Goal: Check status: Check status

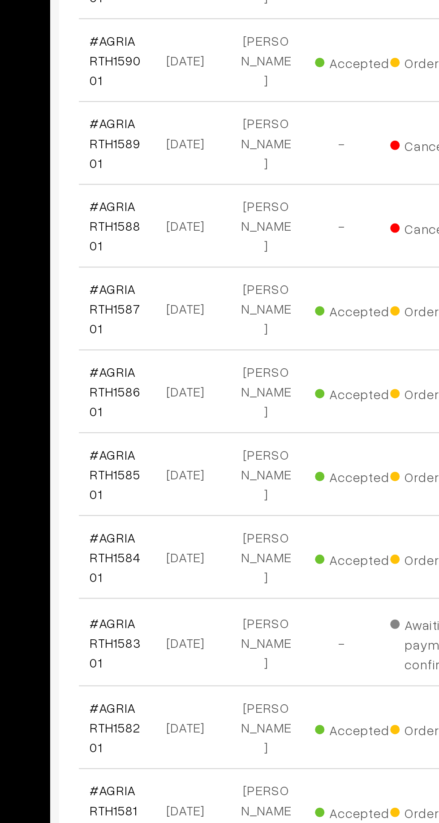
scroll to position [2919, 0]
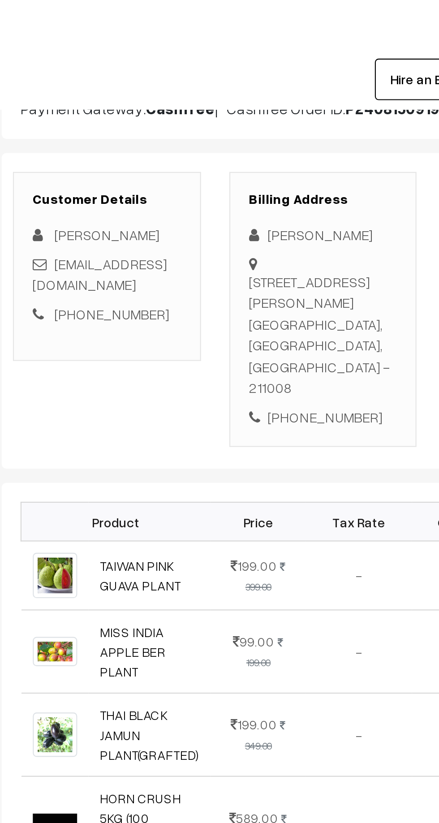
scroll to position [102, 0]
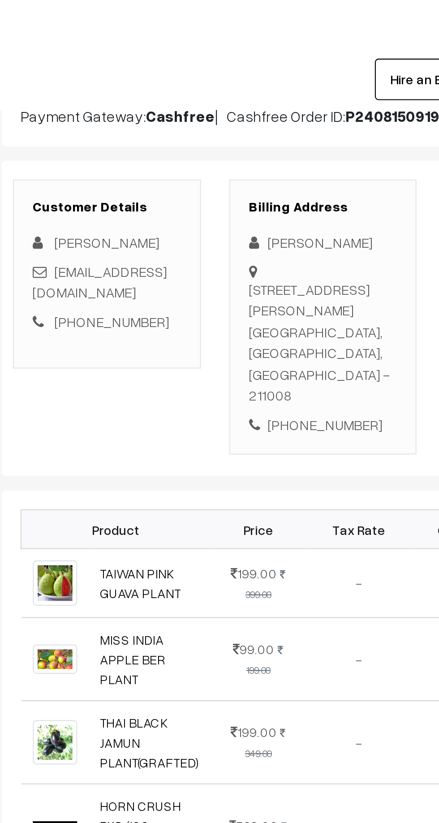
click at [294, 203] on div "Customer Details [PERSON_NAME] [EMAIL_ADDRESS][DOMAIN_NAME] [PHONE_NUMBER] Bill…" at bounding box center [277, 151] width 305 height 150
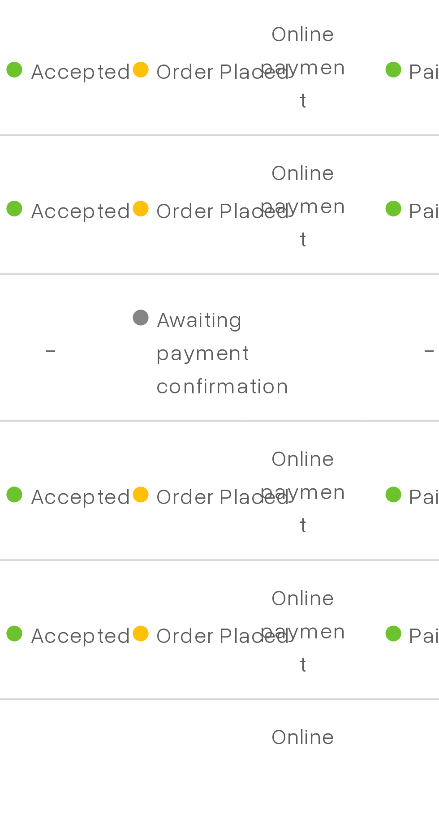
scroll to position [2873, 0]
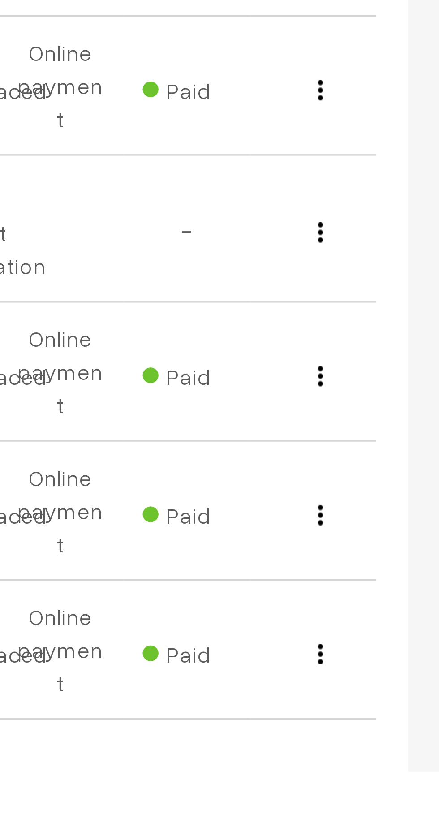
scroll to position [2926, 0]
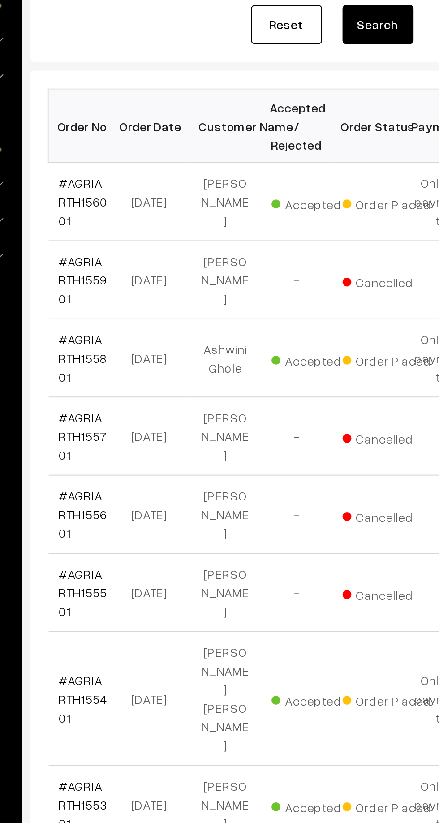
scroll to position [5, 0]
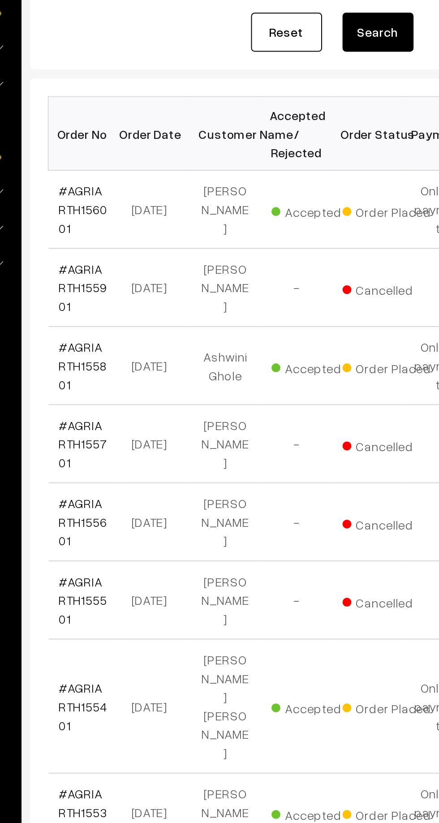
click at [142, 322] on link "#AGRIARTH155801" at bounding box center [152, 317] width 24 height 26
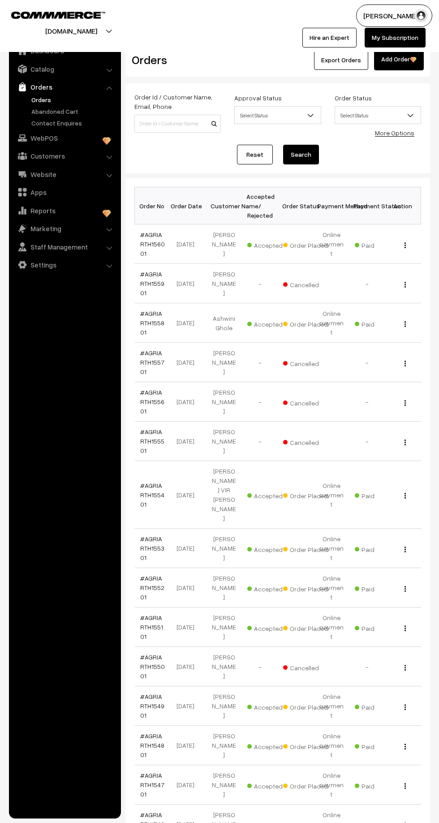
scroll to position [8, 0]
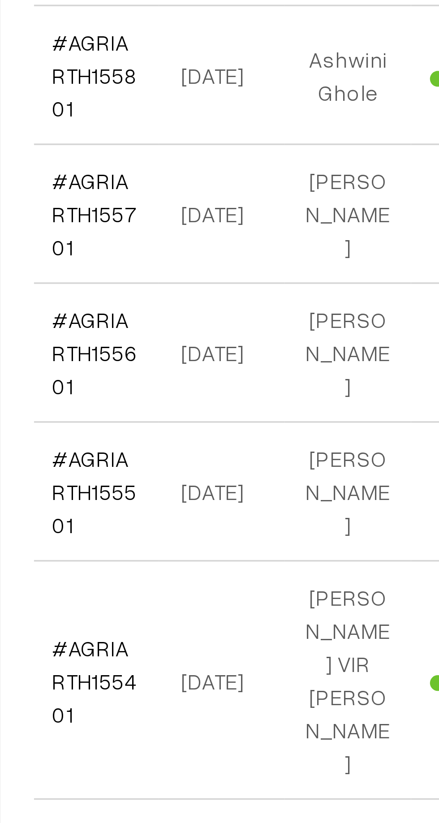
click at [146, 474] on link "#AGRIARTH155401" at bounding box center [152, 487] width 24 height 26
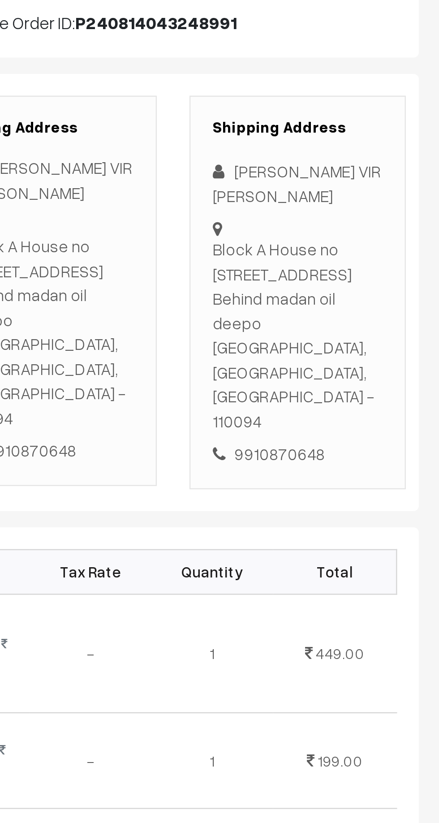
scroll to position [74, 0]
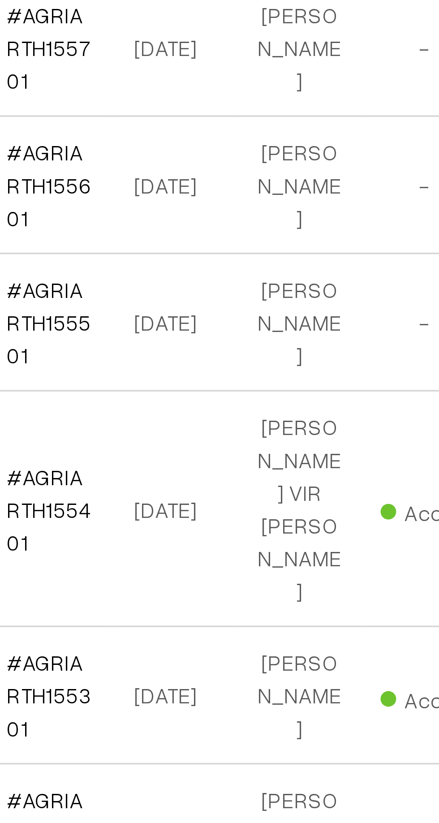
scroll to position [8, 0]
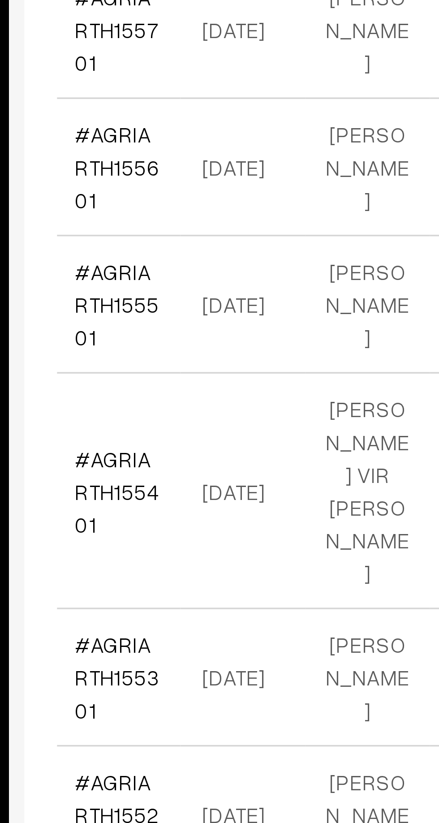
click at [145, 527] on link "#AGRIARTH155301" at bounding box center [152, 540] width 24 height 26
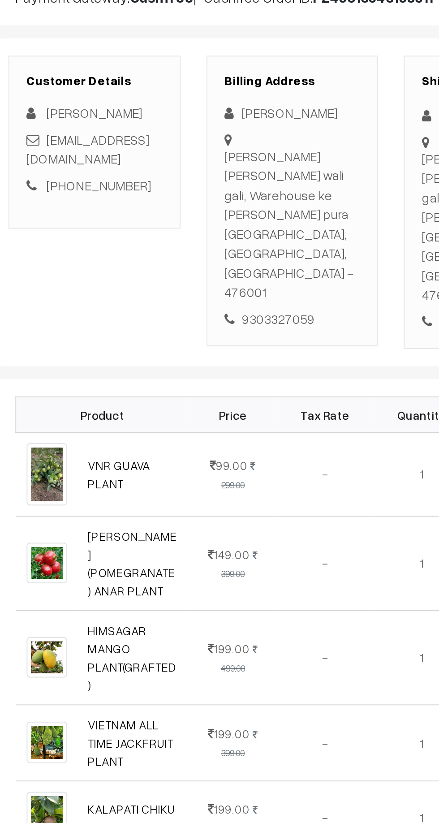
scroll to position [14, 0]
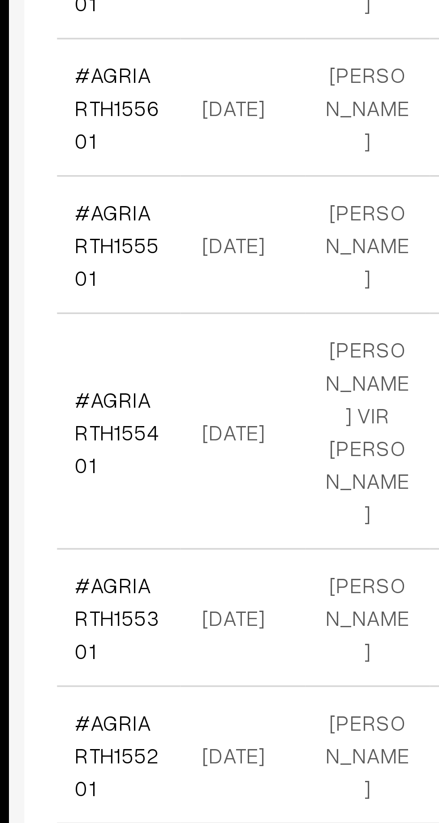
scroll to position [8, 0]
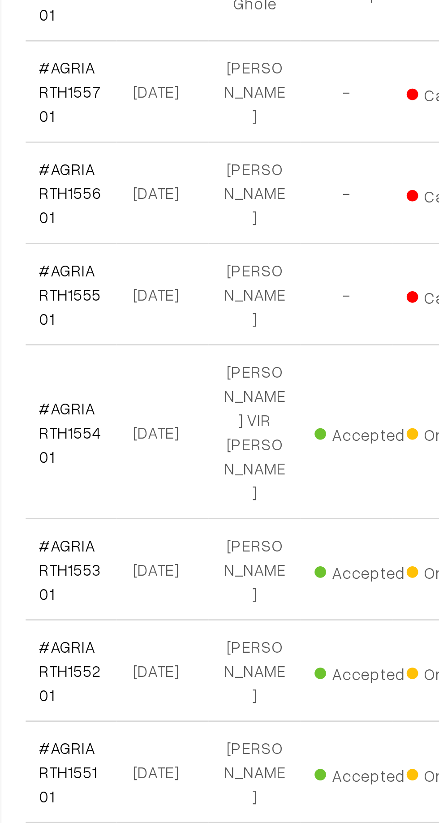
click at [147, 567] on link "#AGRIARTH155201" at bounding box center [152, 580] width 24 height 26
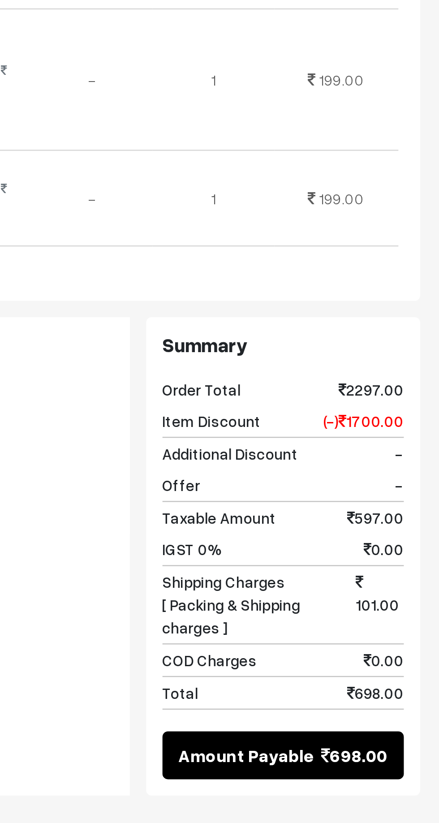
scroll to position [127, 0]
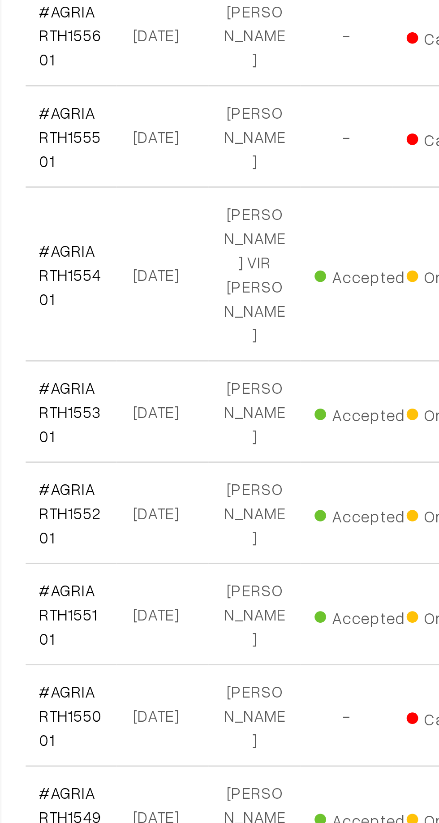
scroll to position [8, 0]
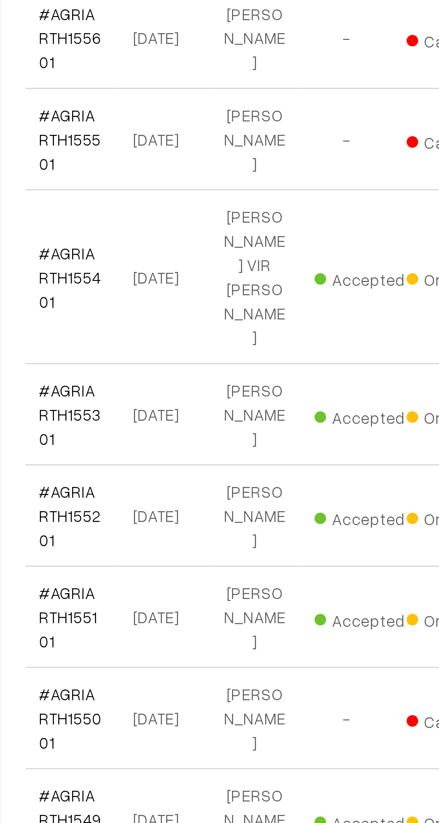
click at [146, 606] on link "#AGRIARTH155101" at bounding box center [151, 619] width 23 height 26
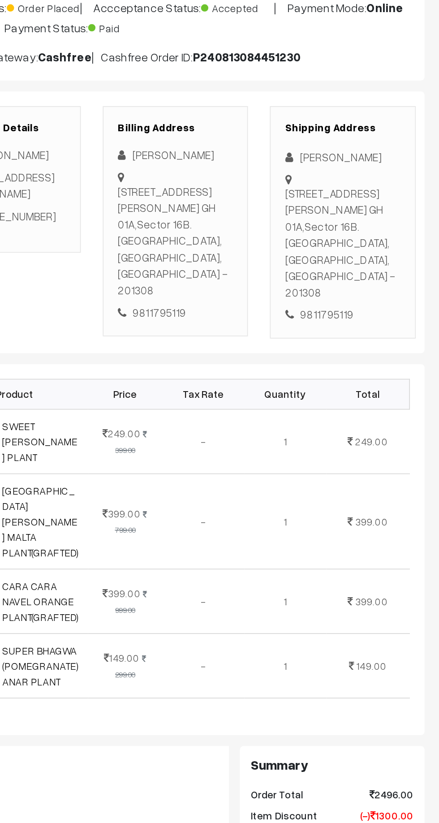
scroll to position [9, 0]
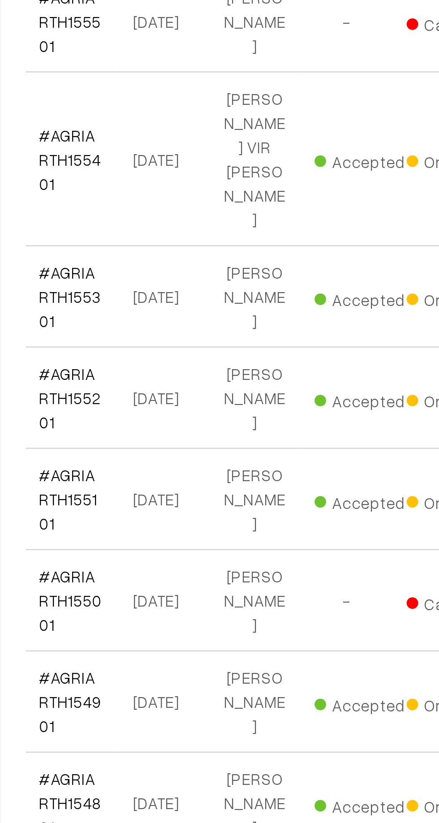
scroll to position [8, 0]
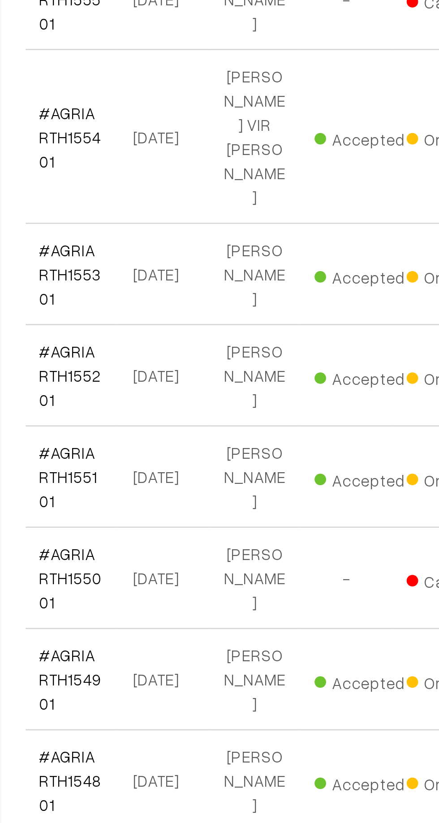
click at [149, 685] on link "#AGRIARTH154901" at bounding box center [152, 698] width 24 height 26
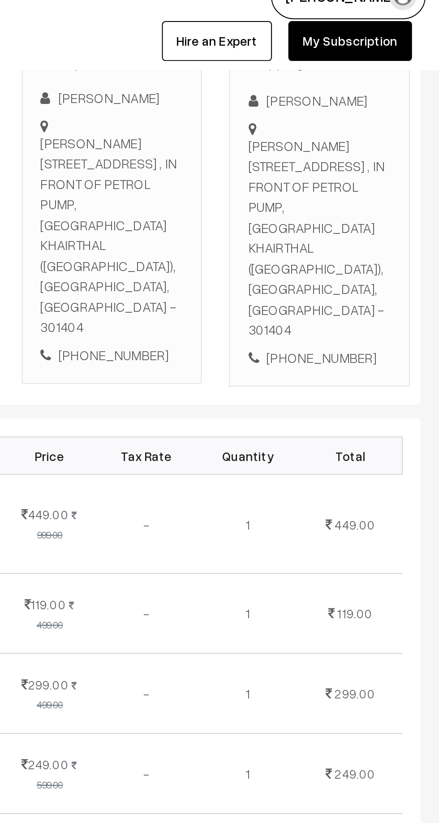
scroll to position [151, 0]
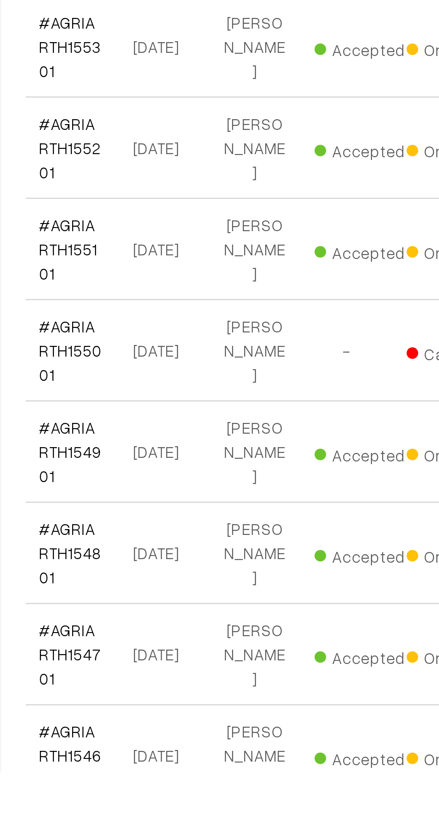
click at [147, 764] on link "#AGRIARTH154701" at bounding box center [152, 777] width 24 height 26
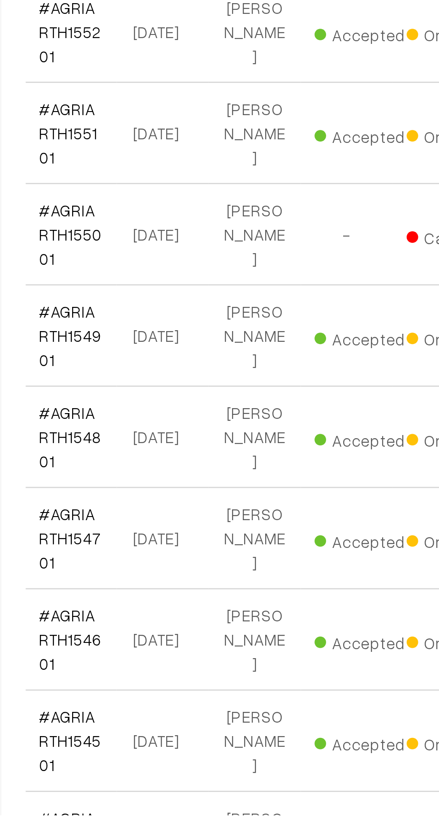
scroll to position [77, 0]
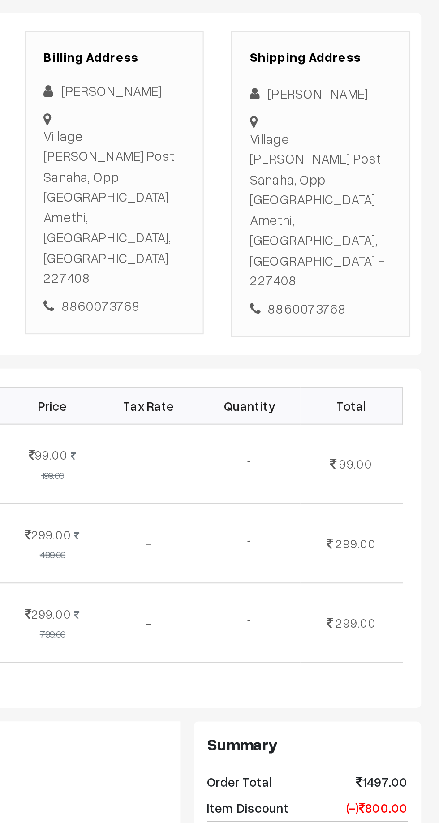
scroll to position [1, 0]
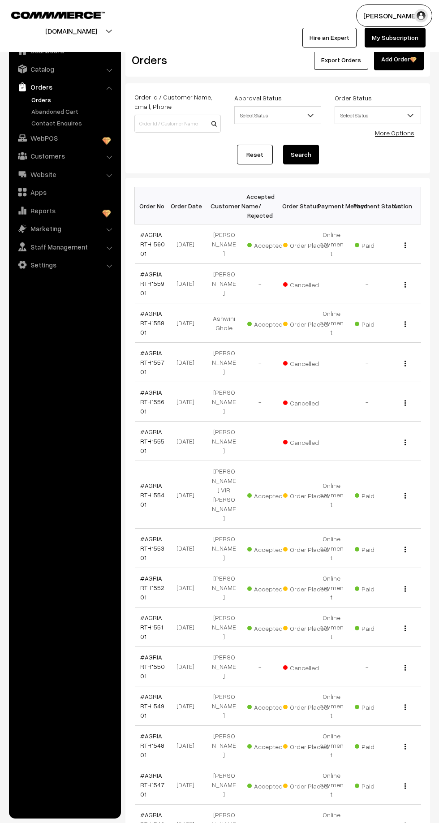
scroll to position [77, 0]
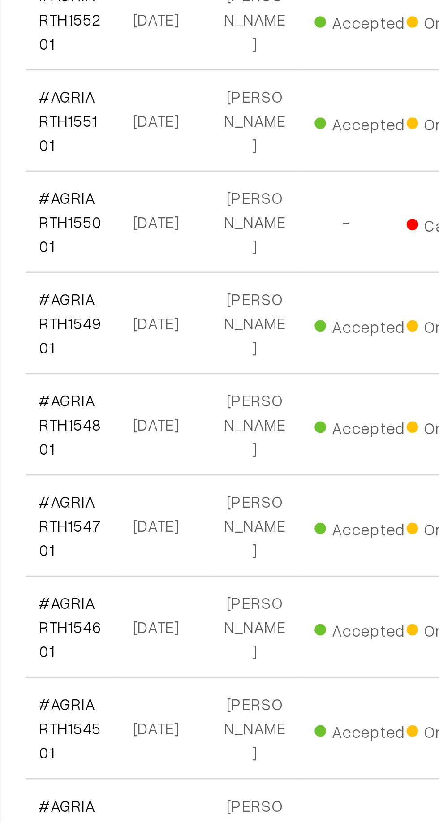
click at [146, 733] on link "#AGRIARTH154601" at bounding box center [152, 746] width 24 height 26
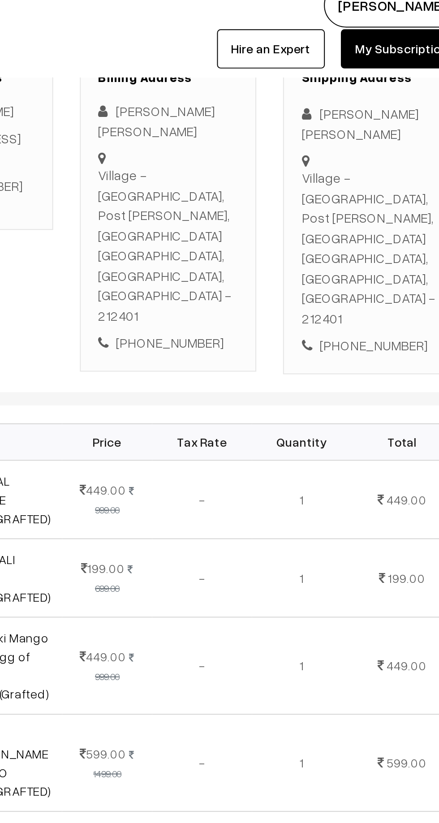
scroll to position [148, 0]
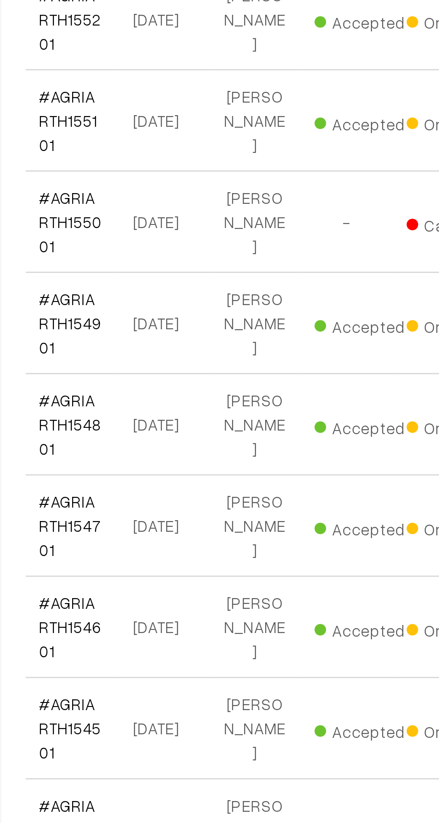
scroll to position [77, 0]
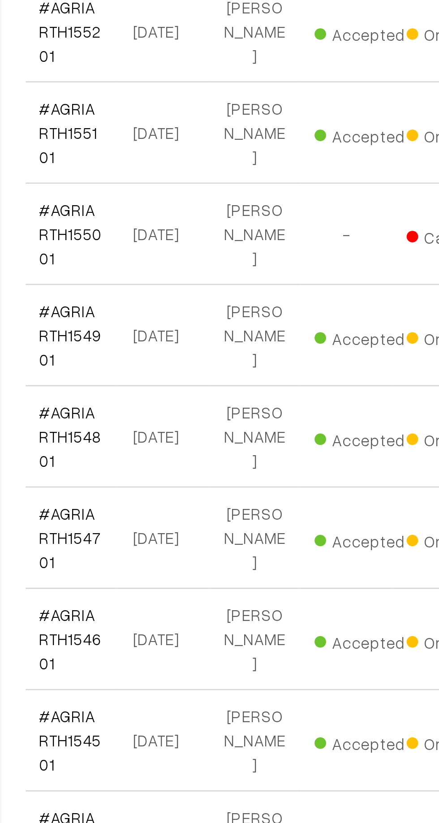
click at [150, 734] on link "#AGRIARTH154601" at bounding box center [152, 747] width 24 height 26
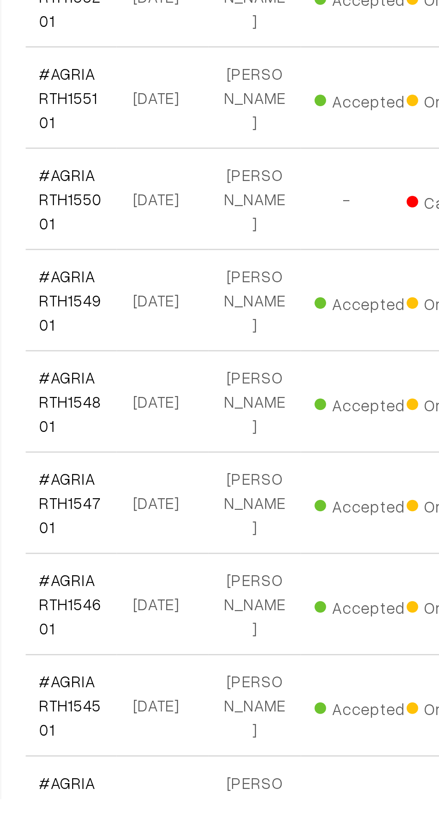
scroll to position [107, 0]
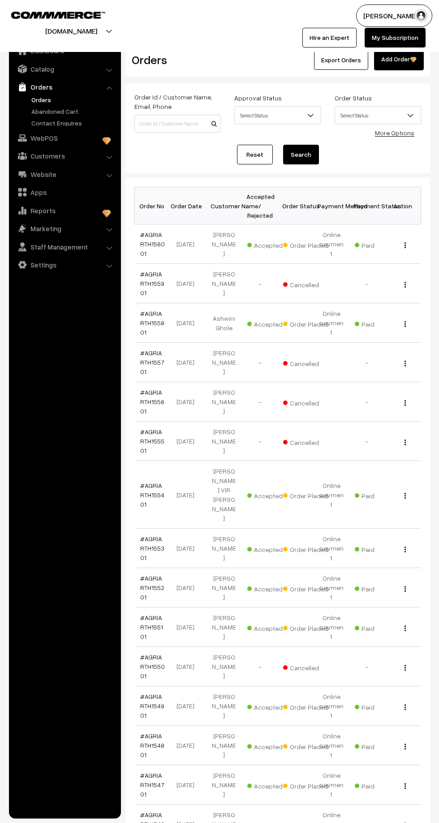
scroll to position [107, 0]
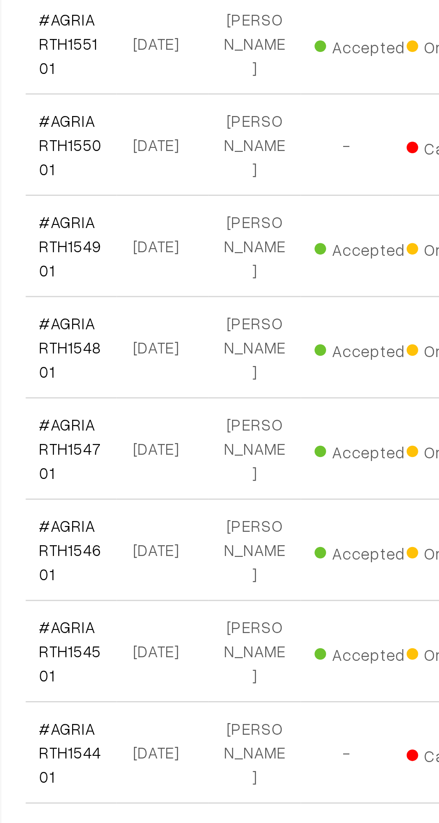
click at [150, 703] on link "#AGRIARTH154601" at bounding box center [152, 716] width 24 height 26
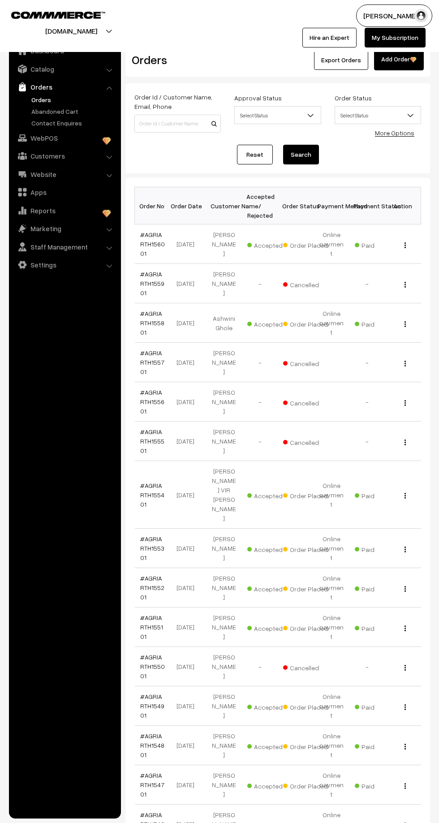
scroll to position [107, 0]
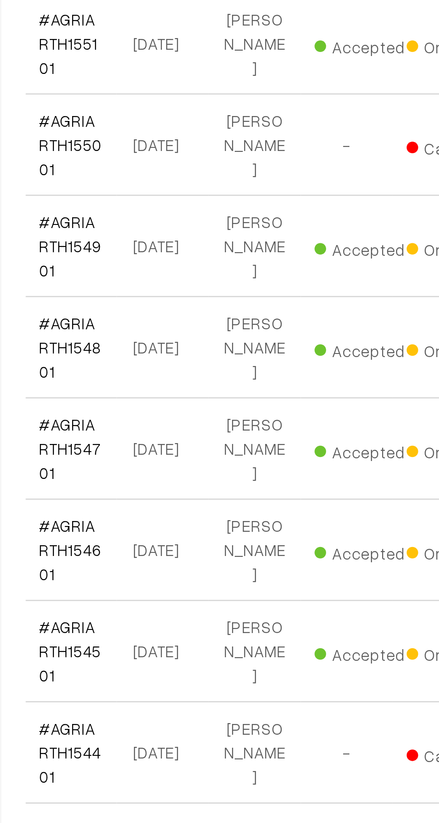
click at [150, 743] on link "#AGRIARTH154501" at bounding box center [152, 756] width 24 height 26
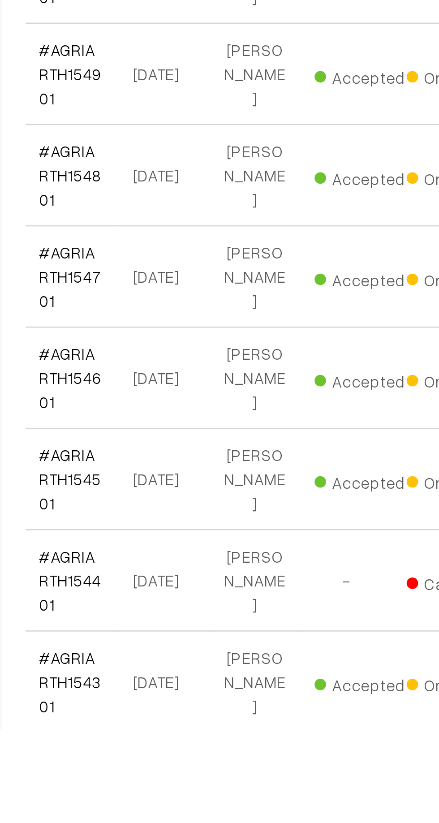
scroll to position [138, 0]
click at [151, 791] on link "#AGRIARTH154301" at bounding box center [152, 804] width 24 height 26
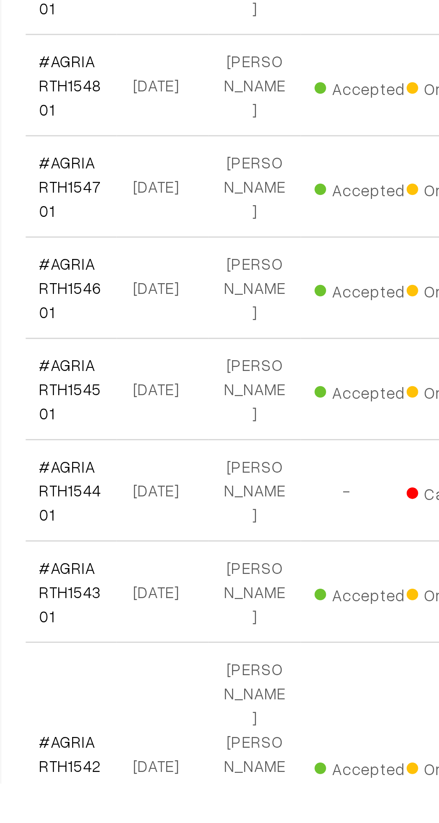
scroll to position [235, 0]
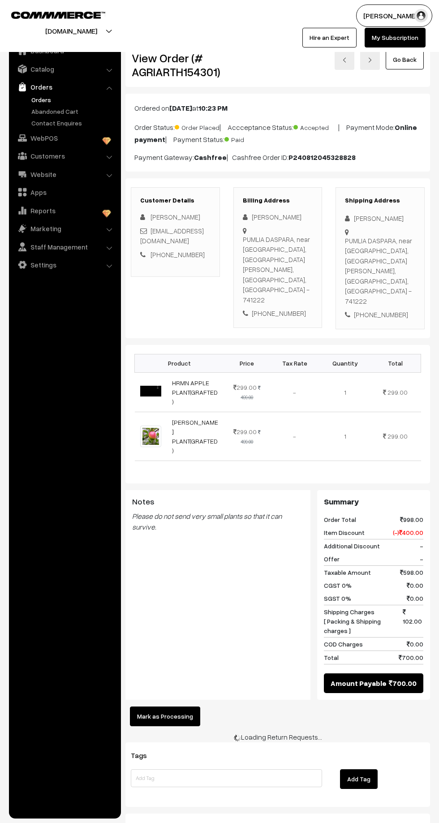
scroll to position [1, 0]
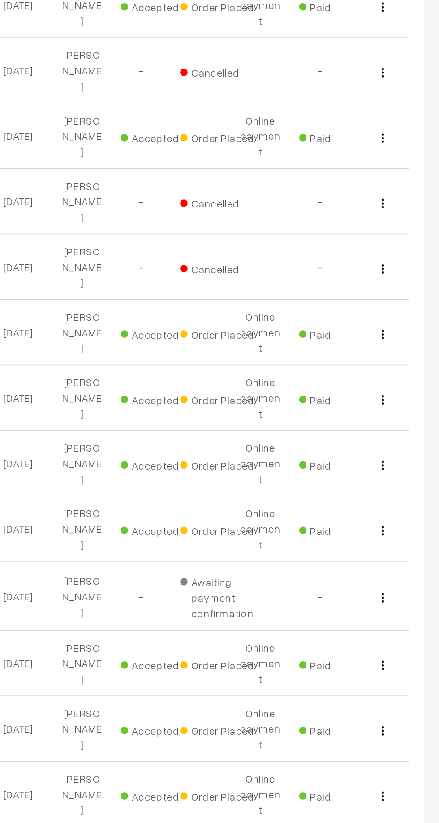
scroll to position [2896, 0]
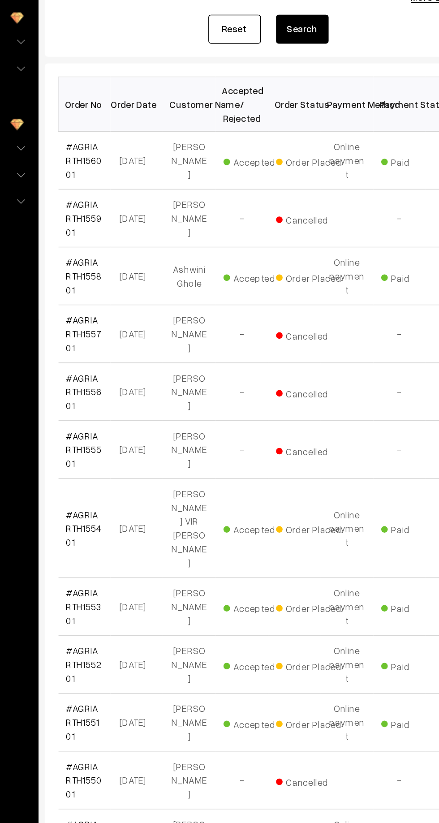
scroll to position [6, 0]
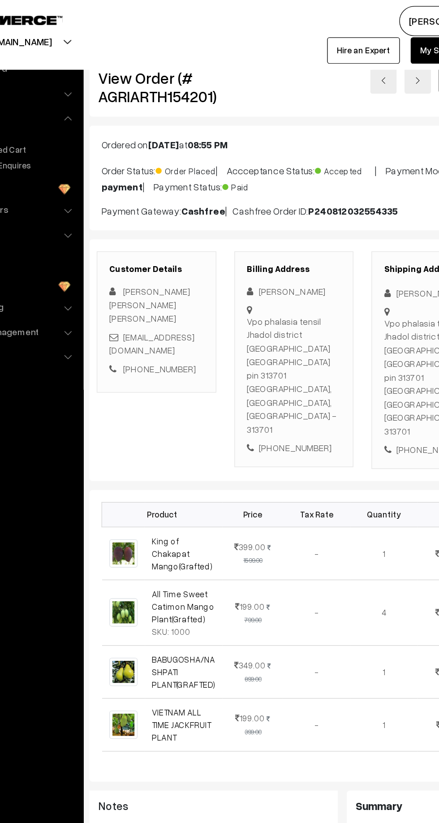
click at [68, 593] on ul "Dashboard Catalog" at bounding box center [65, 427] width 112 height 782
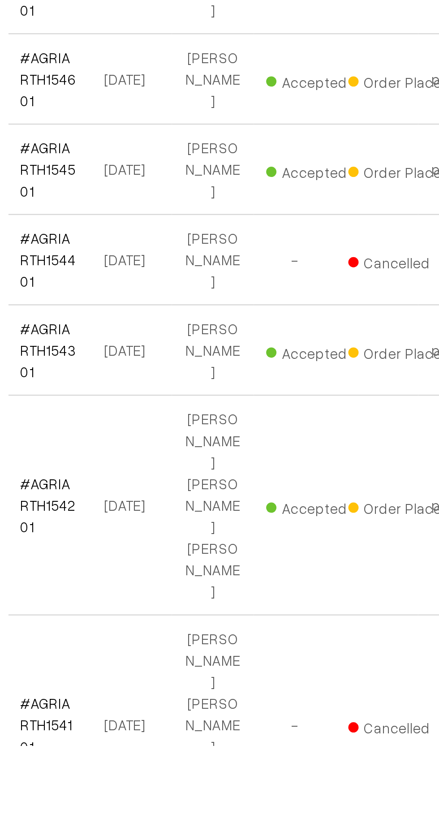
scroll to position [294, 0]
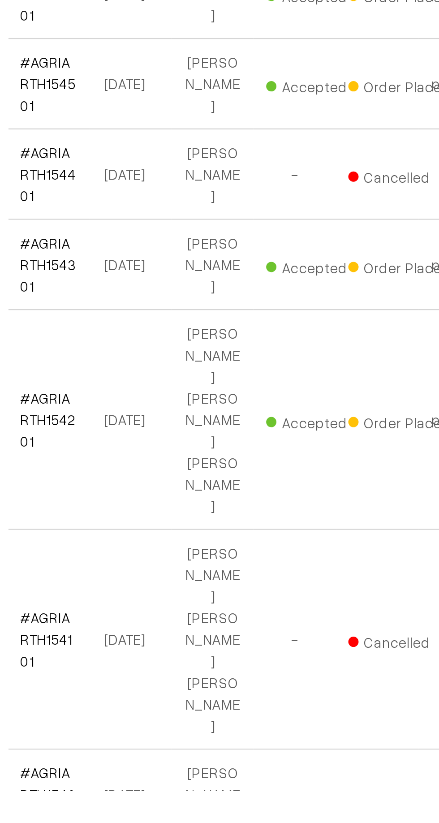
scroll to position [387, 0]
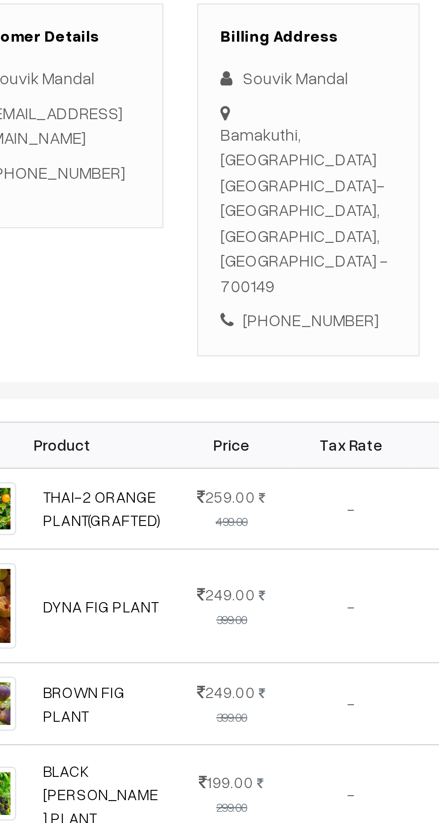
scroll to position [2, 0]
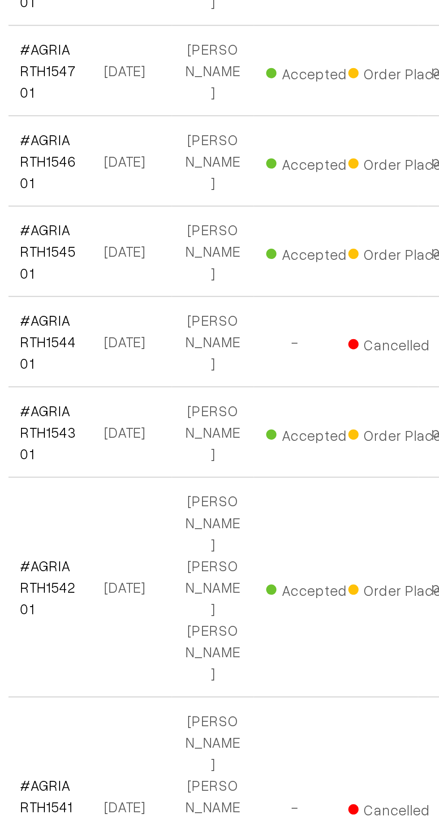
scroll to position [387, 0]
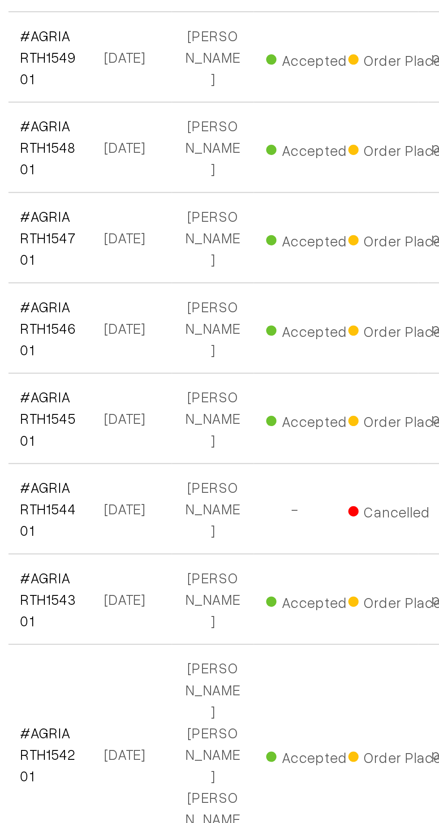
click at [163, 610] on link "#AGRIARTH154201" at bounding box center [152, 623] width 24 height 26
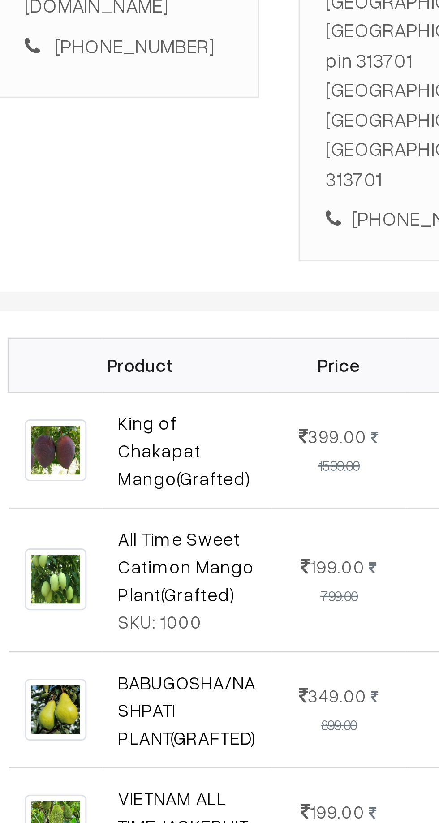
scroll to position [6, 0]
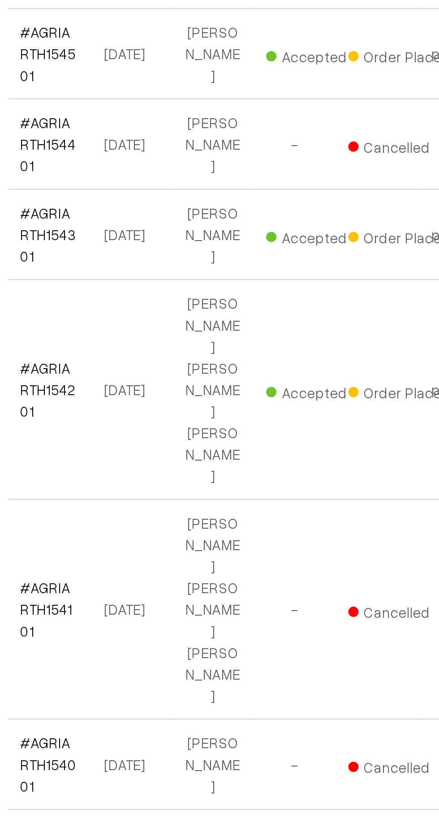
scroll to position [768, 0]
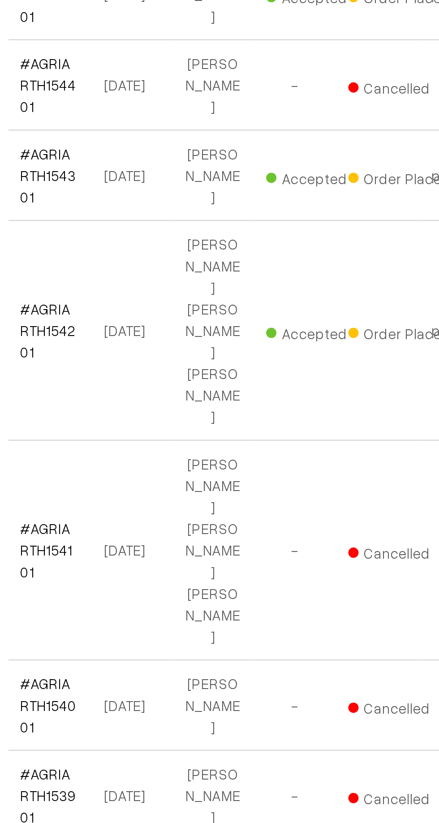
click at [158, 629] on link "#AGRIARTH153401" at bounding box center [152, 642] width 24 height 26
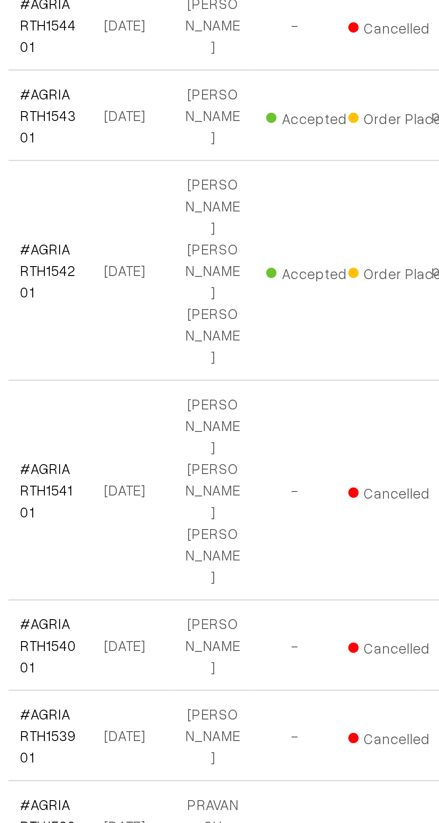
scroll to position [768, 0]
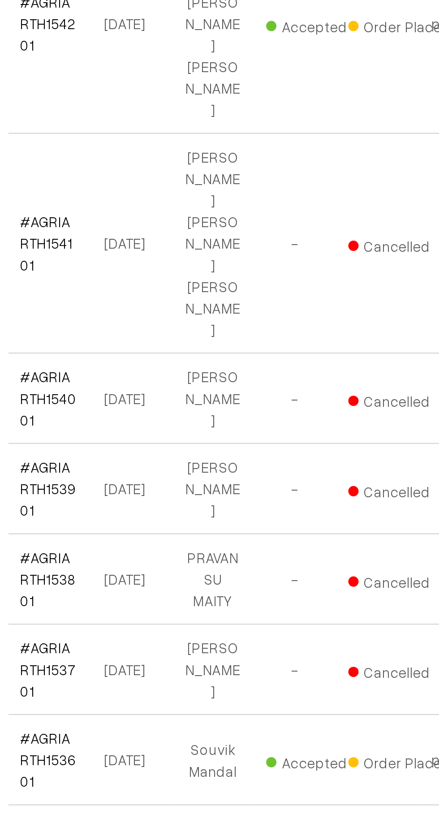
click at [149, 761] on link "#AGRIARTH153101" at bounding box center [151, 774] width 23 height 26
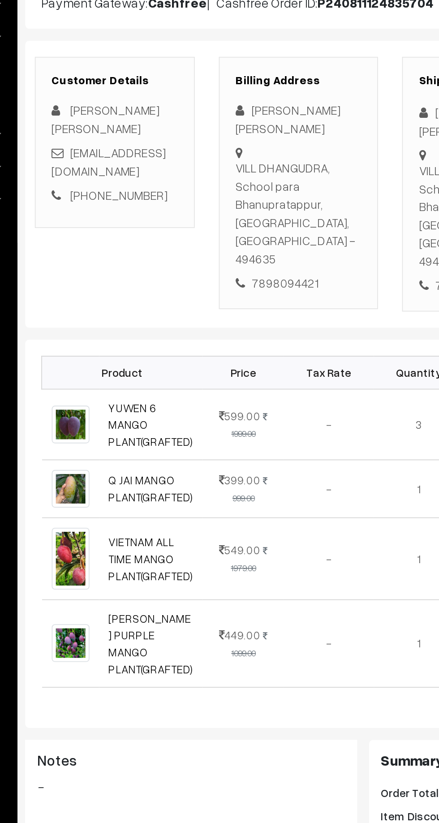
scroll to position [1, 0]
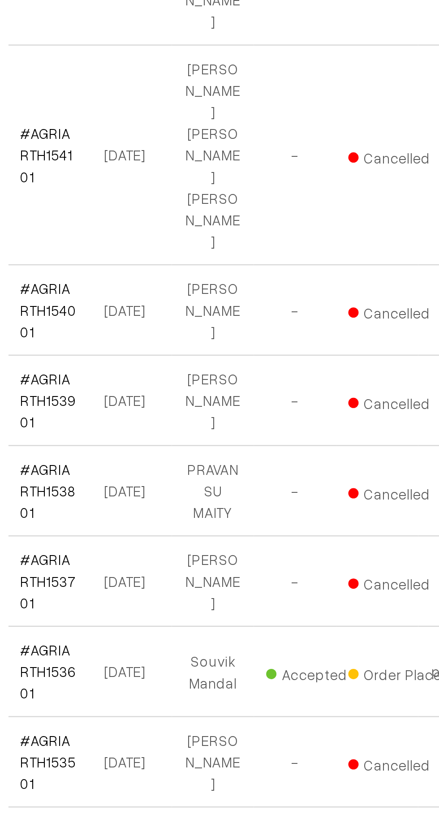
scroll to position [768, 0]
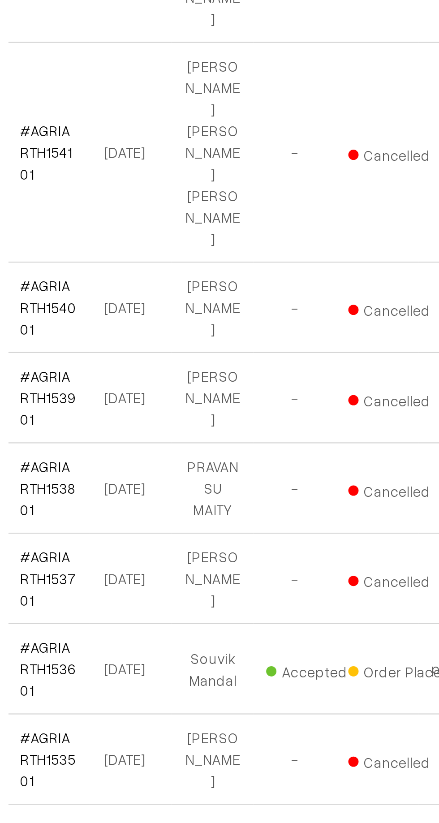
click at [150, 815] on link "#AGRIARTH153001" at bounding box center [152, 828] width 25 height 26
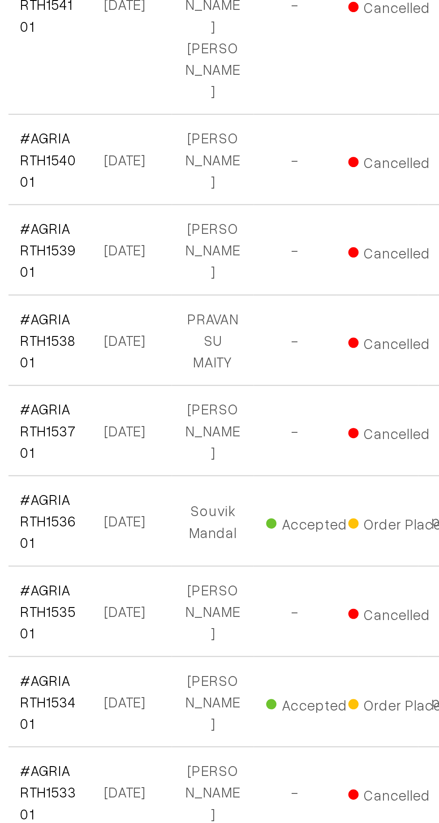
scroll to position [768, 0]
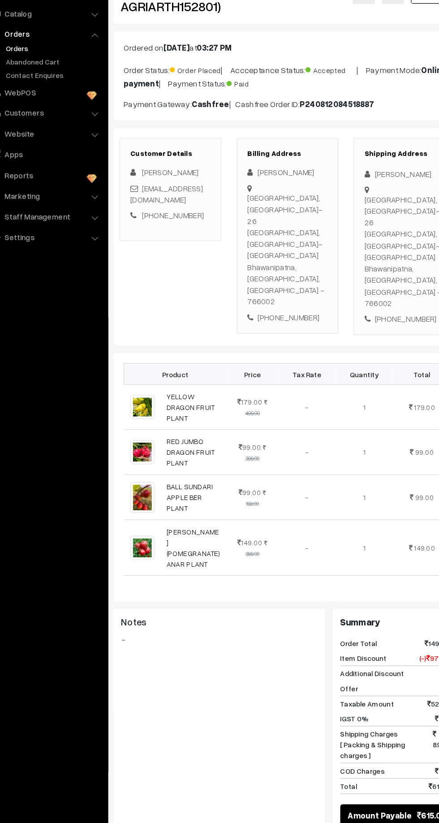
scroll to position [9, 0]
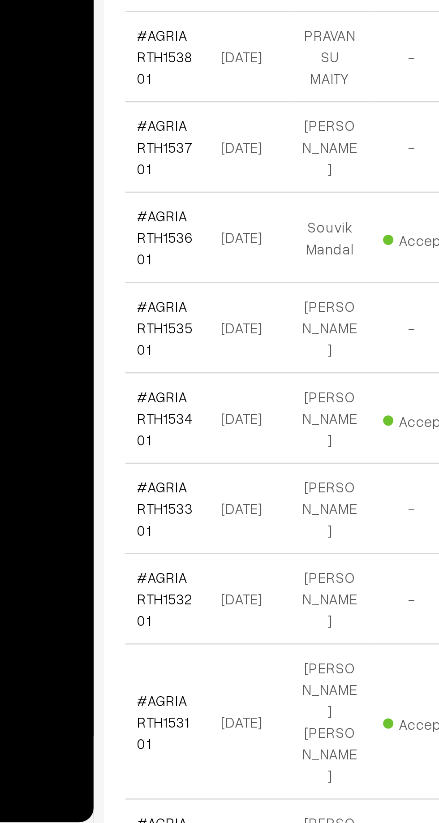
scroll to position [768, 0]
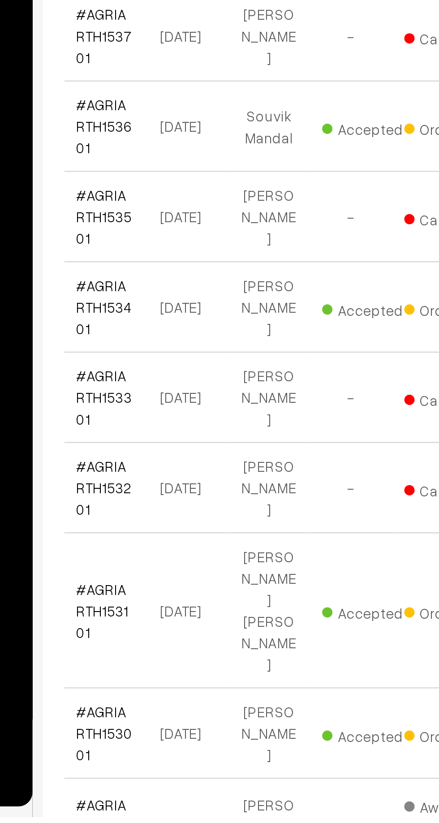
scroll to position [816, 0]
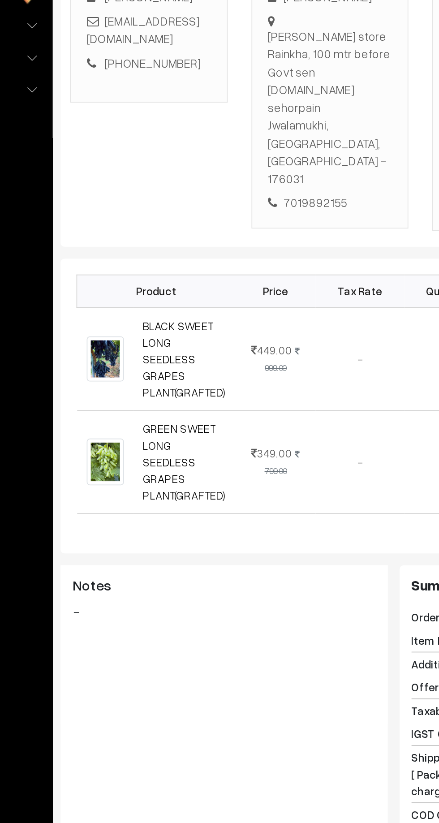
scroll to position [4, 0]
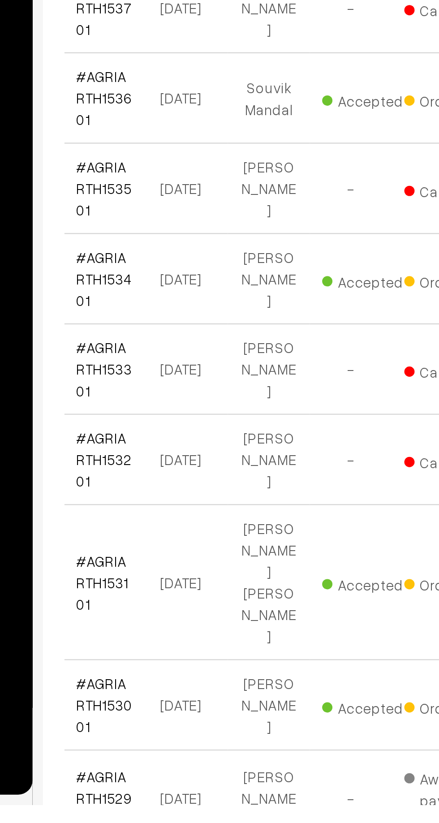
scroll to position [816, 0]
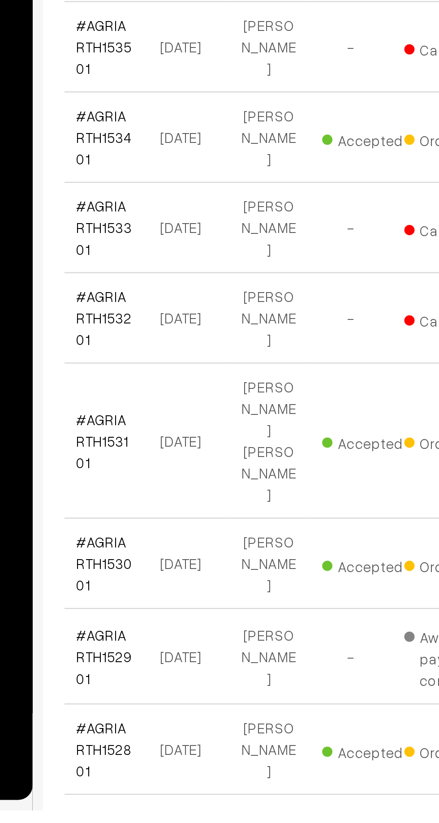
scroll to position [896, 0]
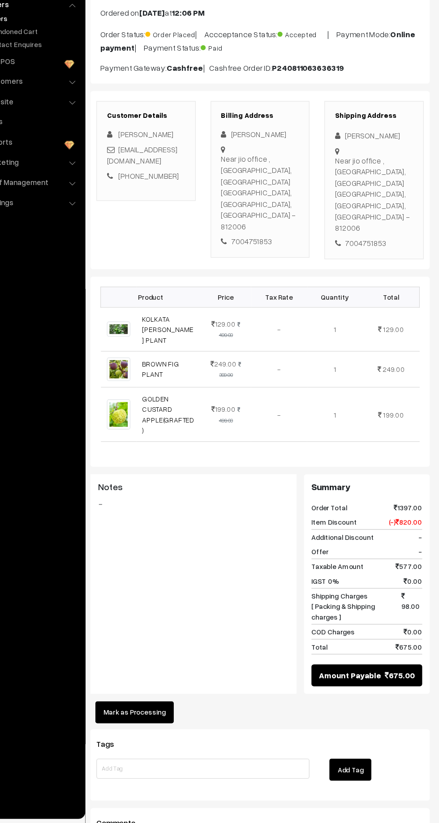
scroll to position [13, 0]
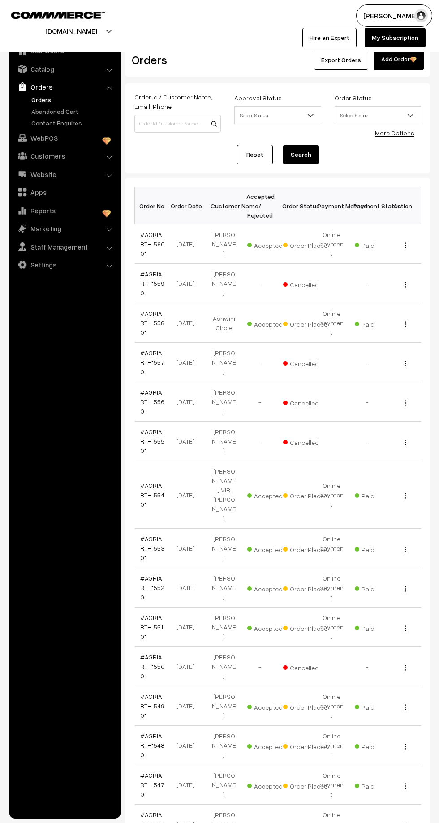
scroll to position [896, 0]
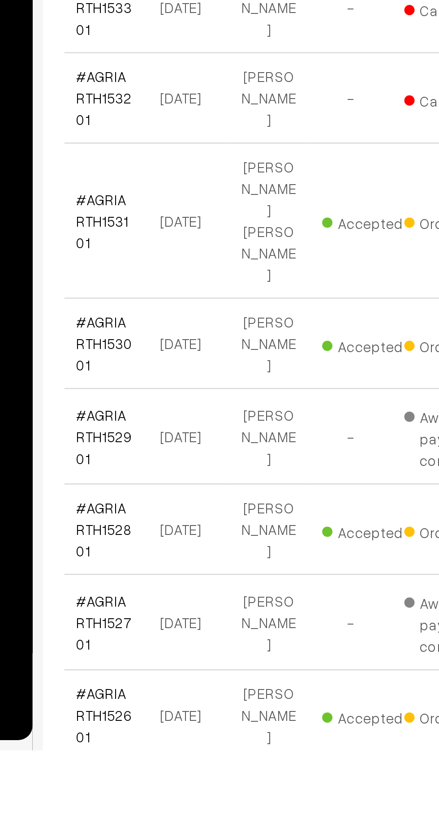
scroll to position [950, 0]
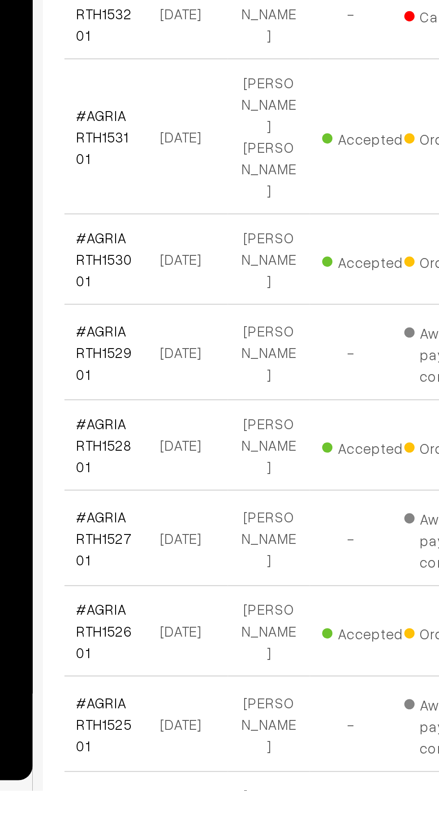
scroll to position [1043, 0]
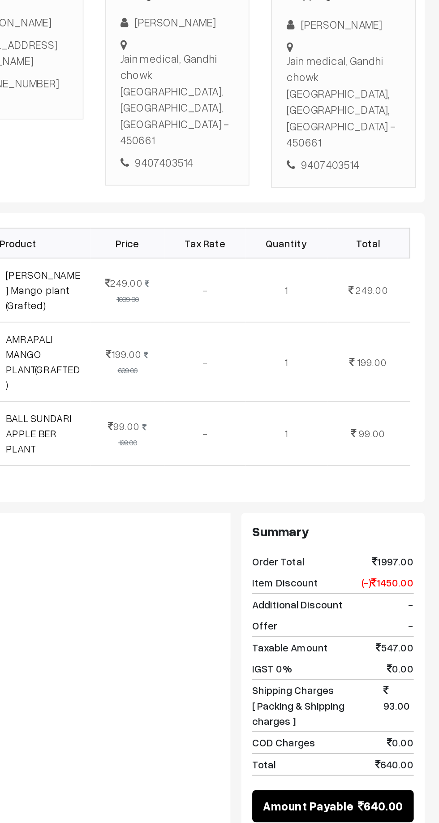
scroll to position [8, 0]
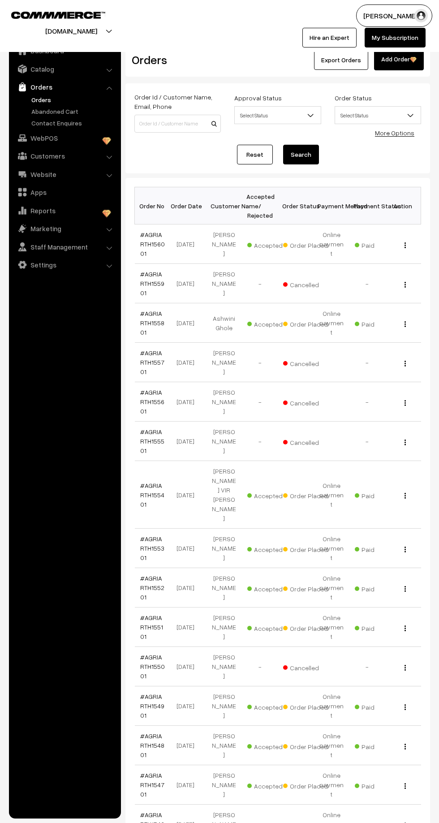
scroll to position [1043, 0]
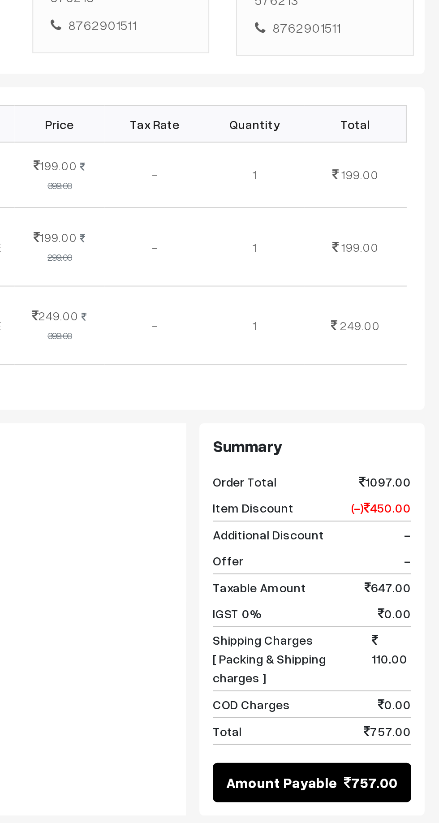
scroll to position [18, 0]
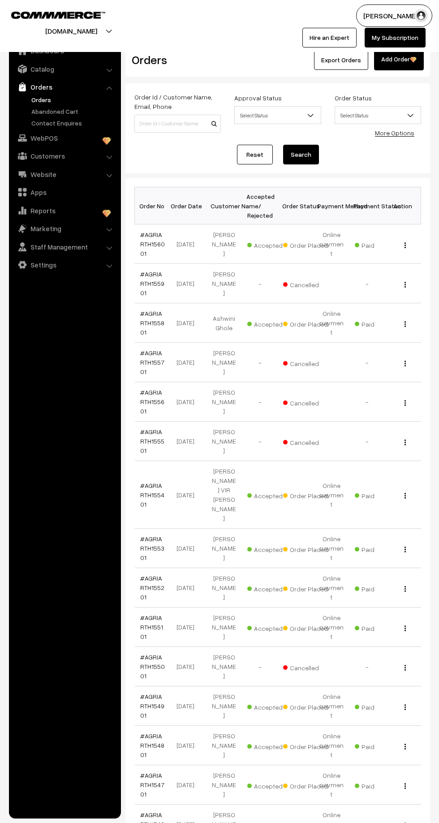
scroll to position [1043, 0]
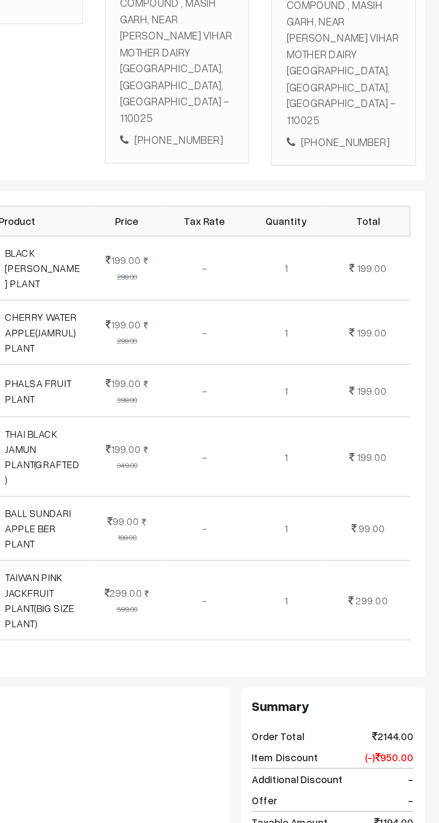
scroll to position [8, 0]
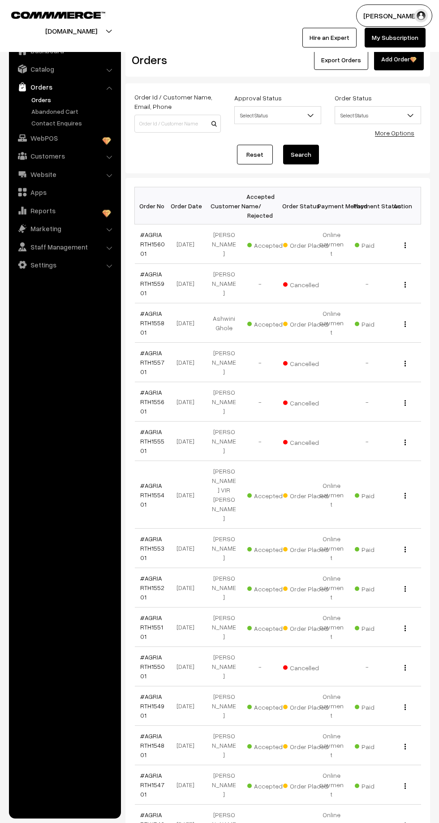
scroll to position [1043, 0]
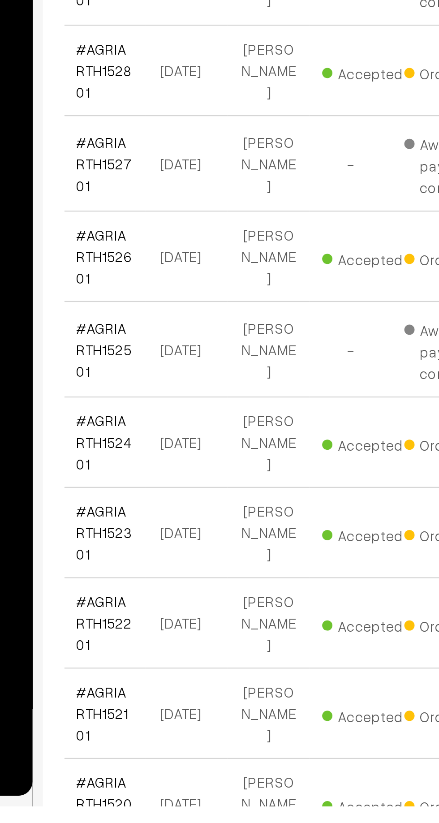
scroll to position [1043, 0]
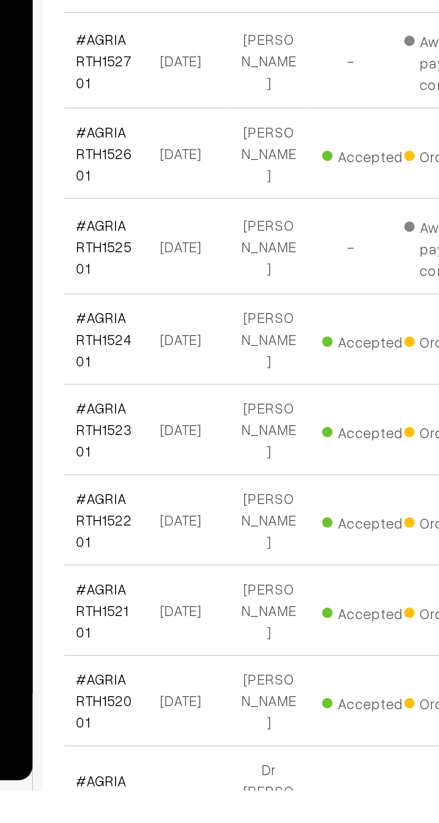
scroll to position [1119, 0]
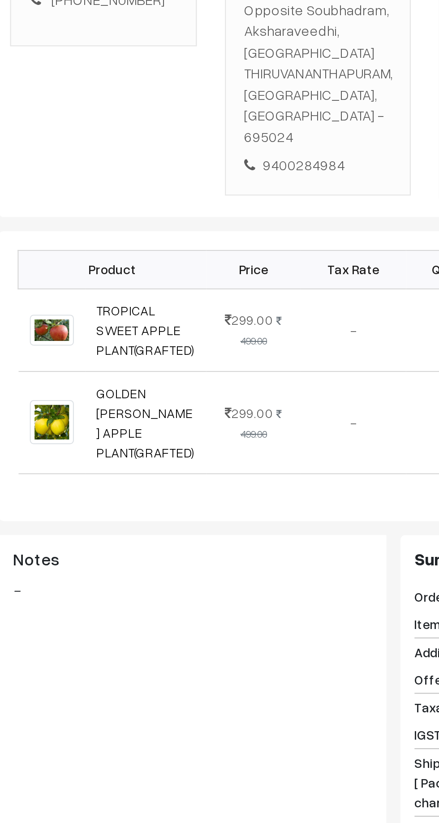
scroll to position [9, 0]
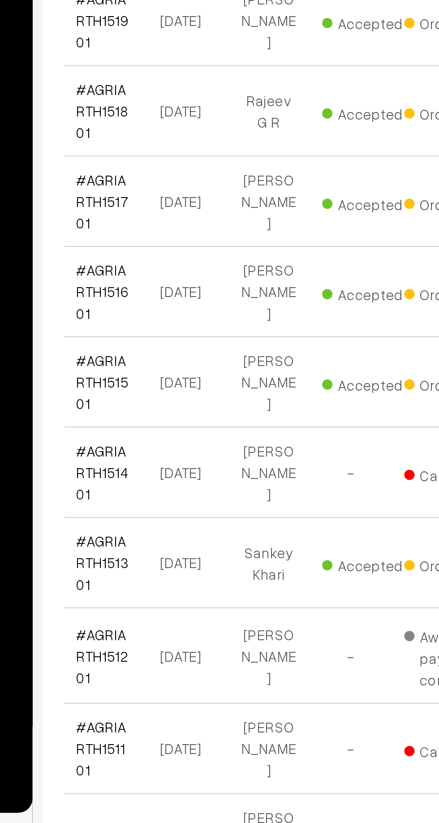
scroll to position [1119, 0]
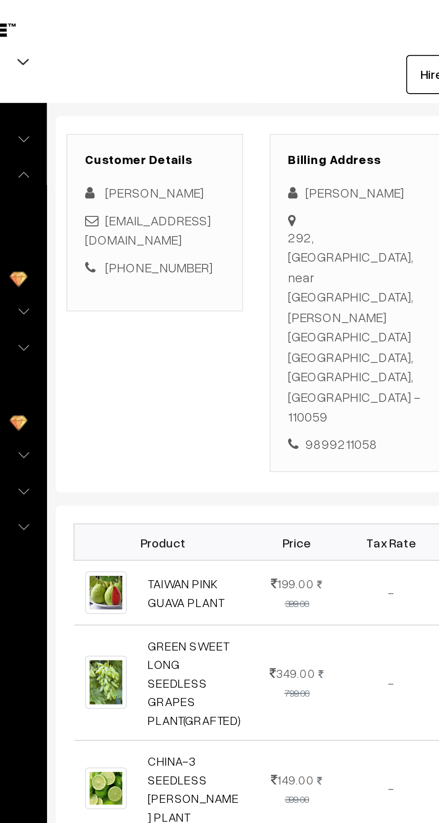
scroll to position [120, 0]
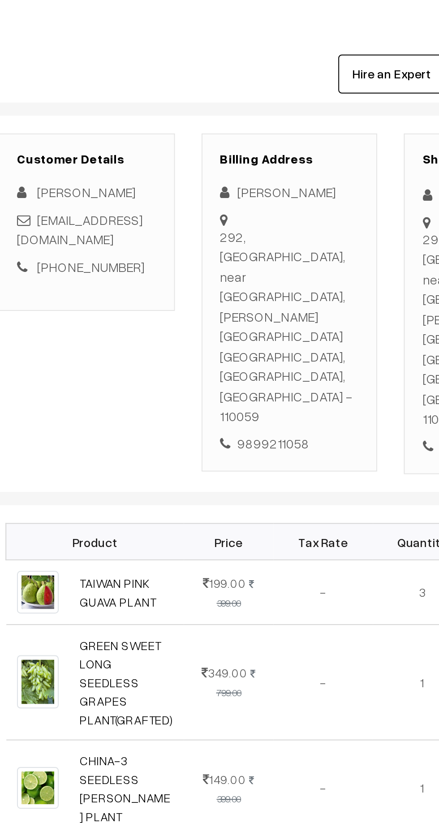
copy div "9899211058"
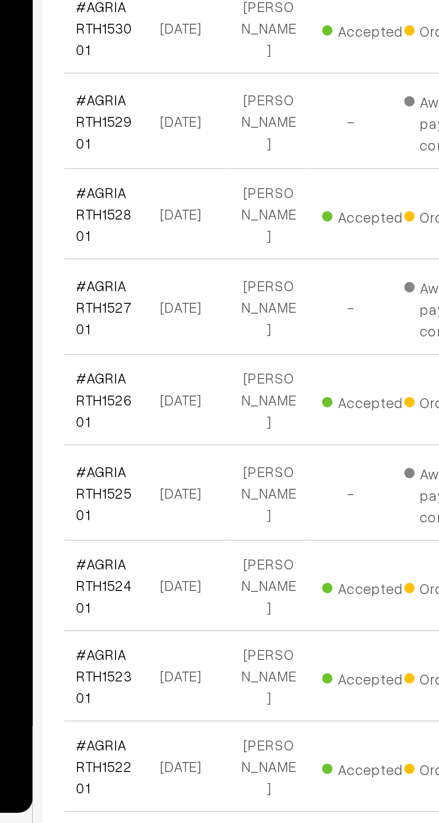
scroll to position [1120, 0]
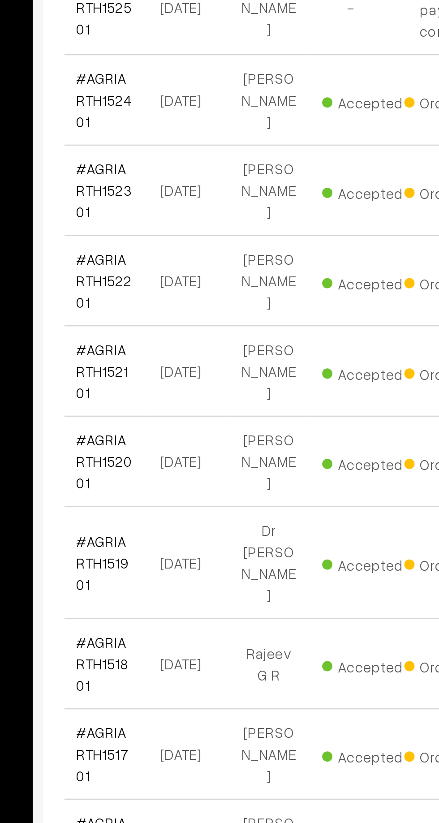
scroll to position [1292, 0]
click at [147, 766] on link "#AGRIARTH151501" at bounding box center [151, 779] width 23 height 26
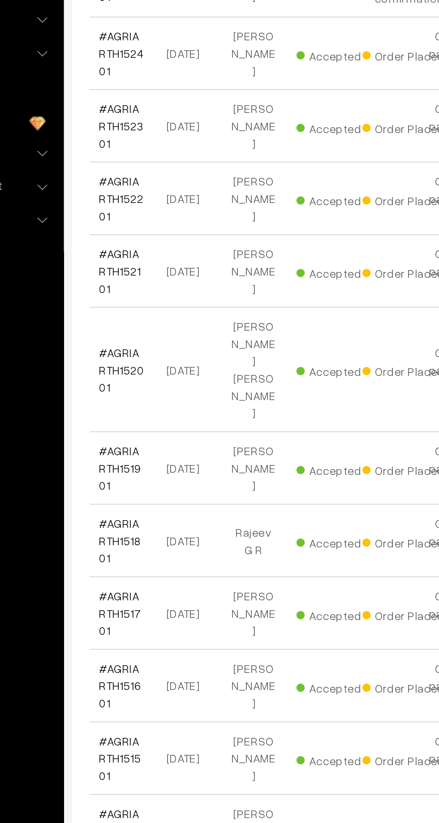
scroll to position [1663, 0]
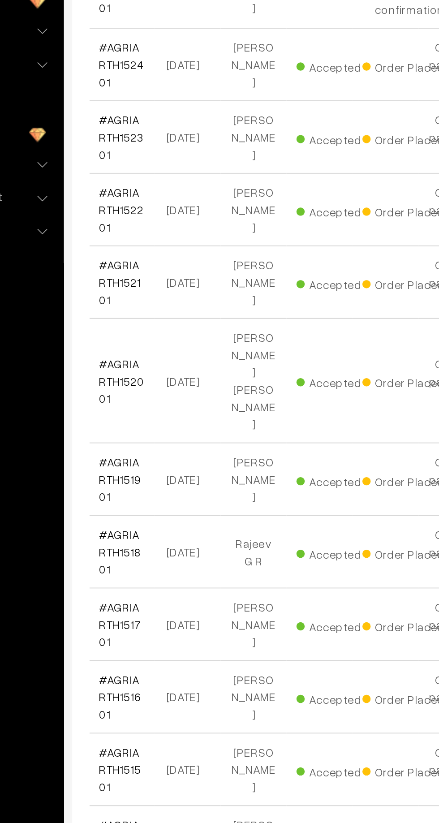
scroll to position [1663, 0]
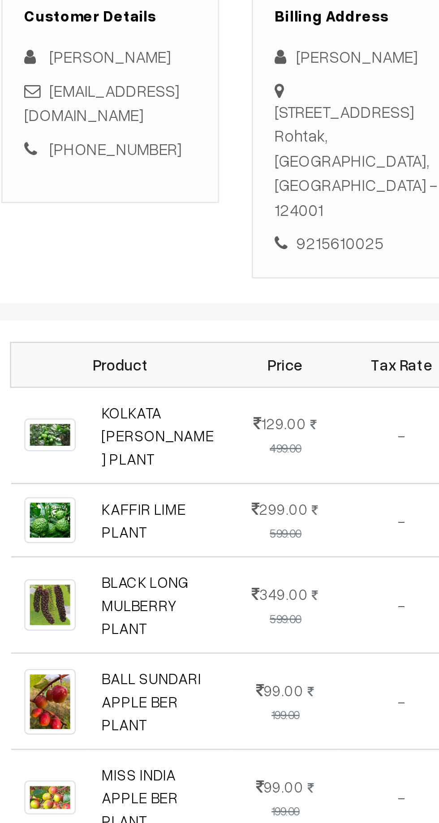
scroll to position [2, 0]
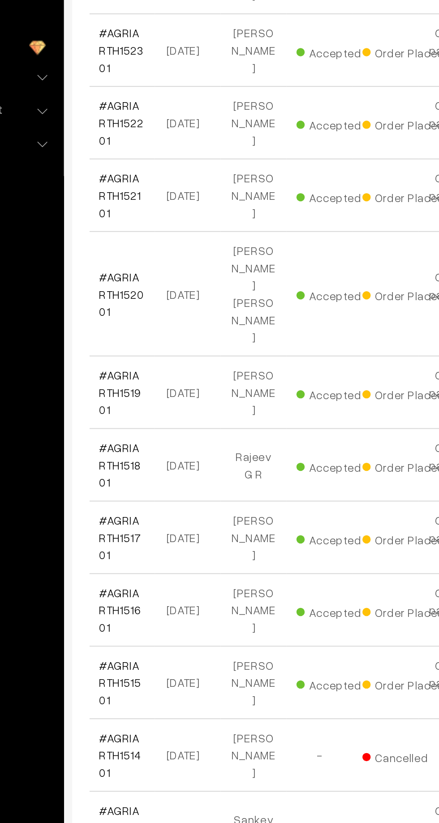
scroll to position [1663, 0]
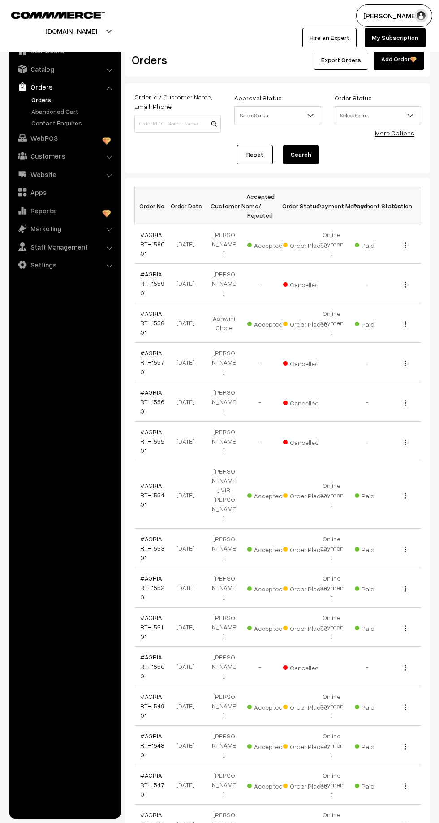
scroll to position [1663, 0]
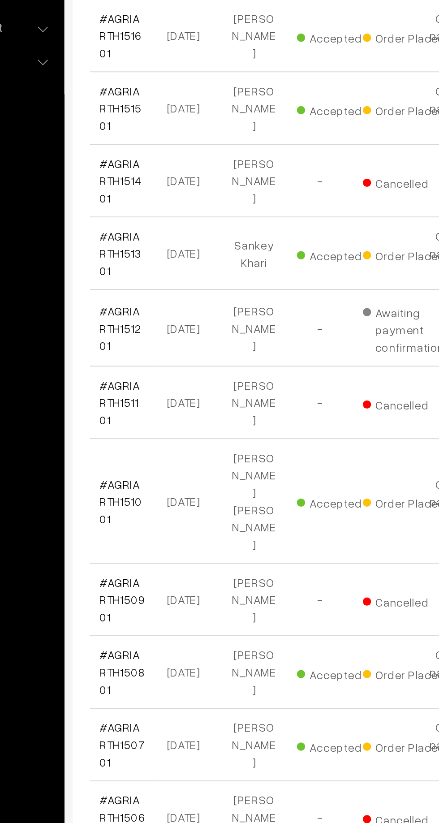
scroll to position [1931, 0]
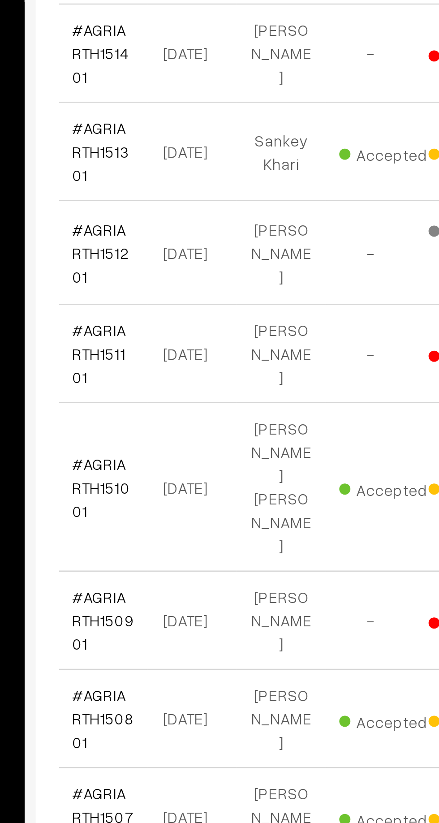
scroll to position [1931, 0]
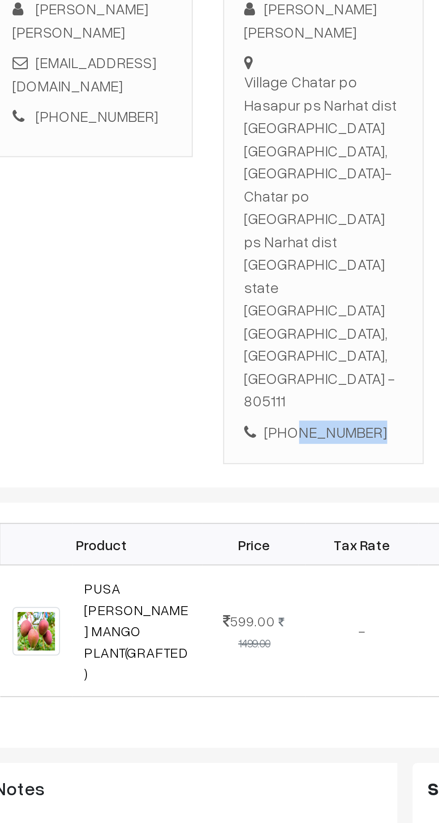
copy div "6201276919"
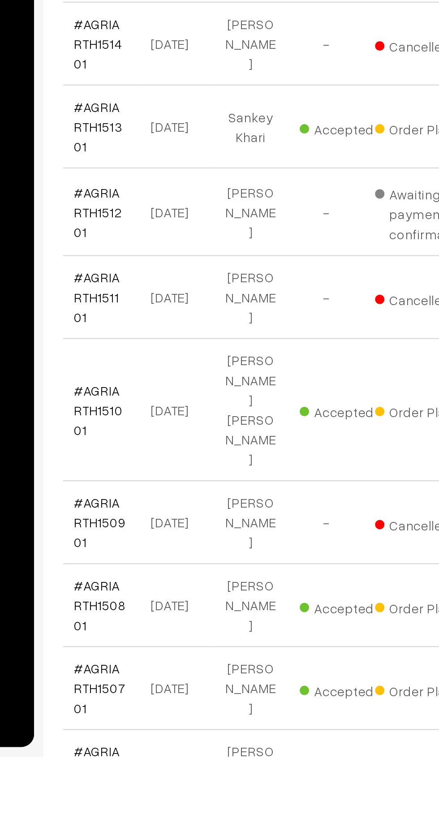
scroll to position [1799, 0]
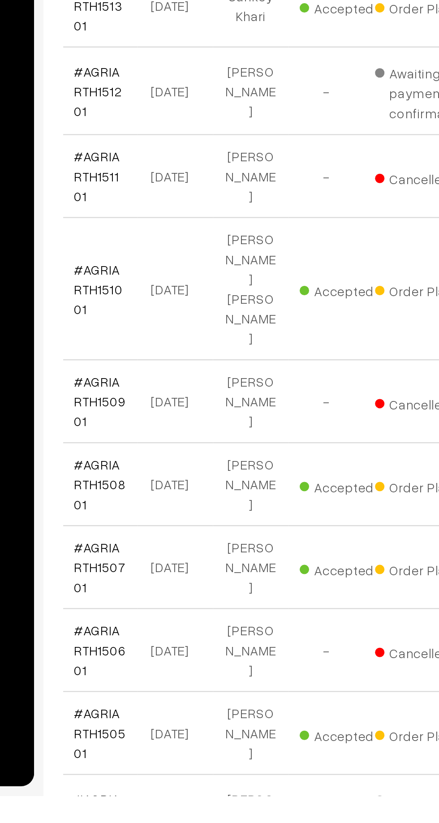
scroll to position [1891, 0]
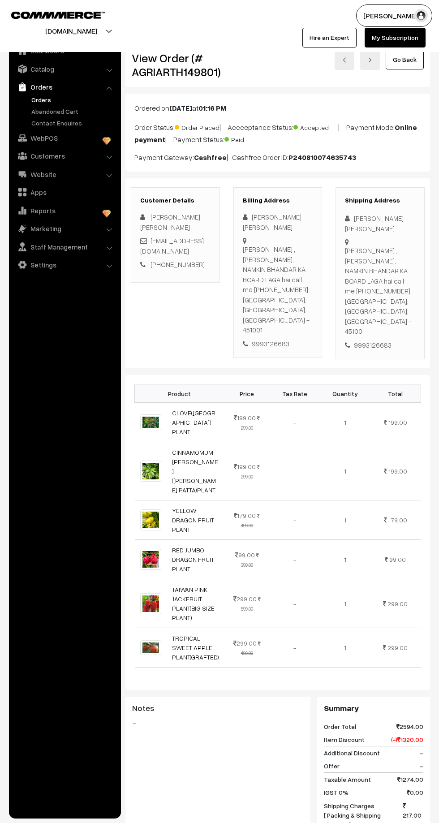
scroll to position [2, 0]
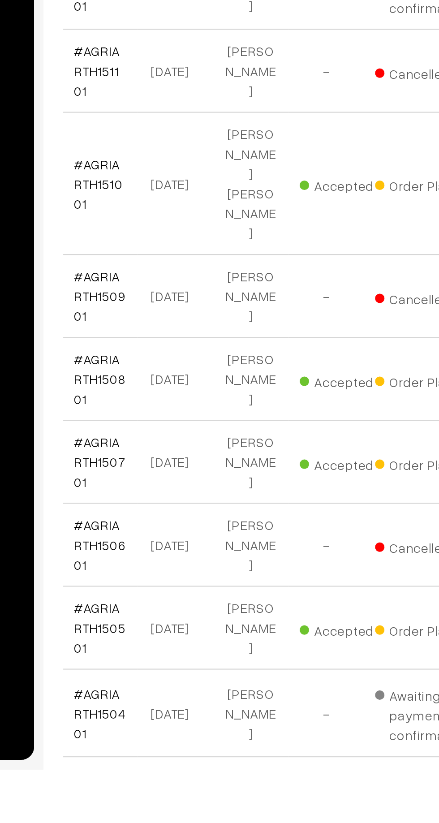
scroll to position [1891, 0]
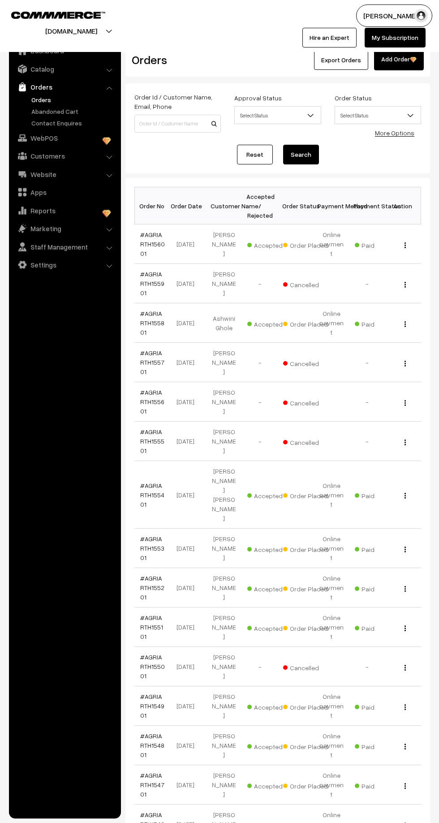
scroll to position [1973, 0]
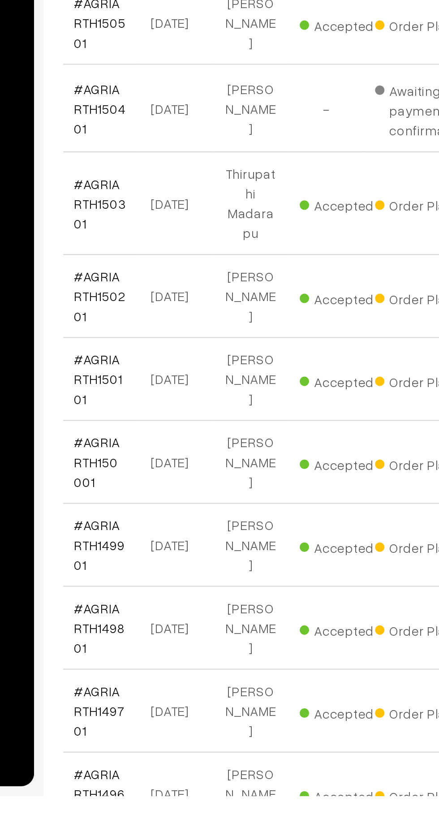
scroll to position [2050, 0]
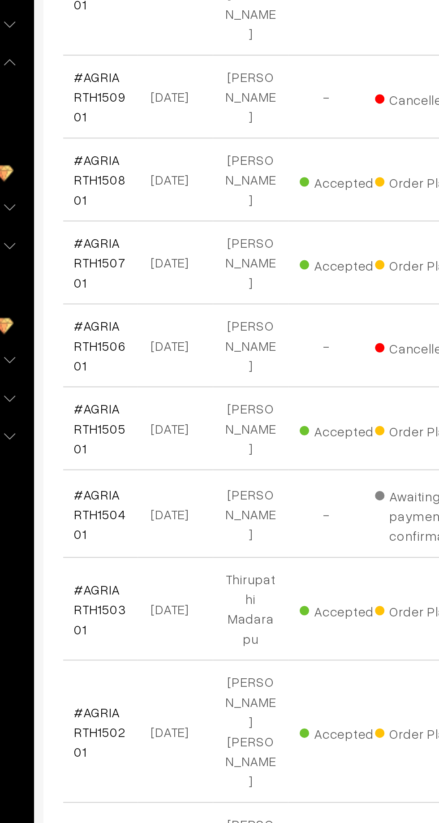
scroll to position [2384, 0]
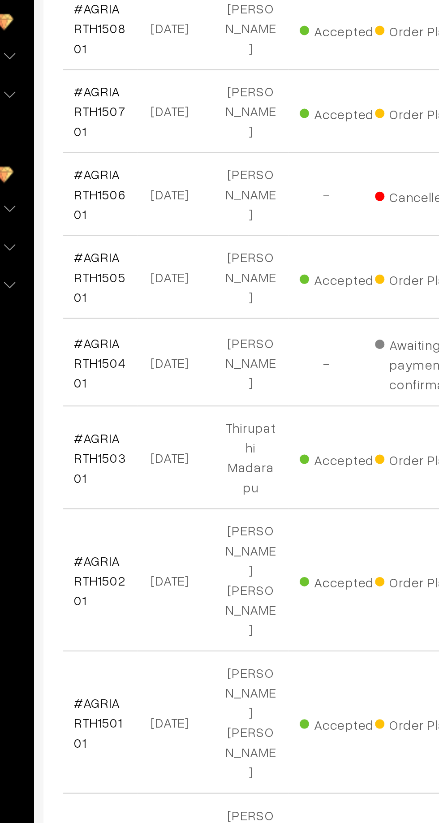
scroll to position [2384, 0]
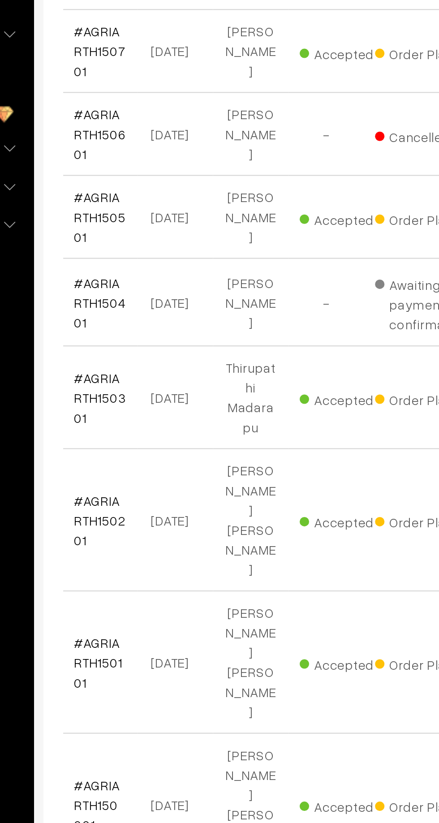
scroll to position [2384, 0]
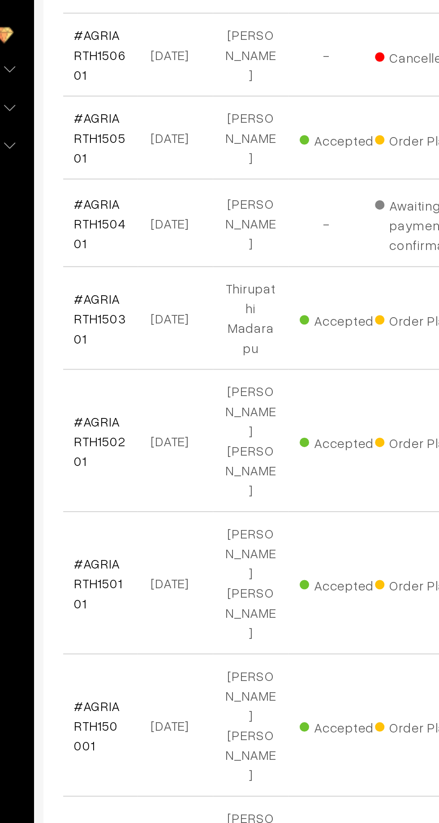
scroll to position [2384, 0]
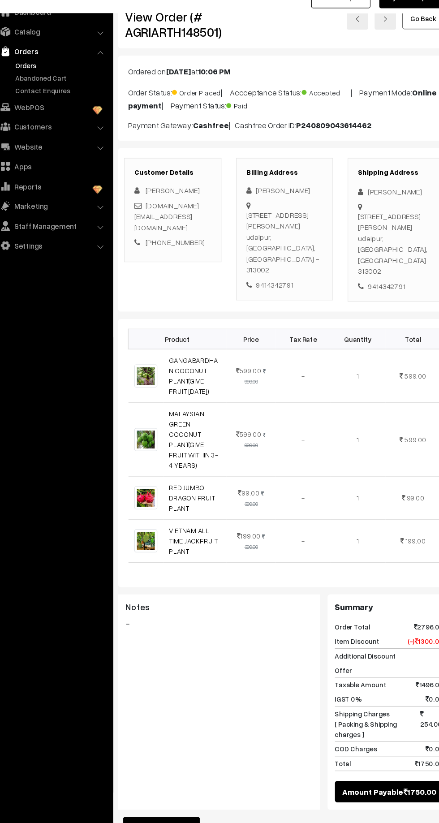
scroll to position [3, 0]
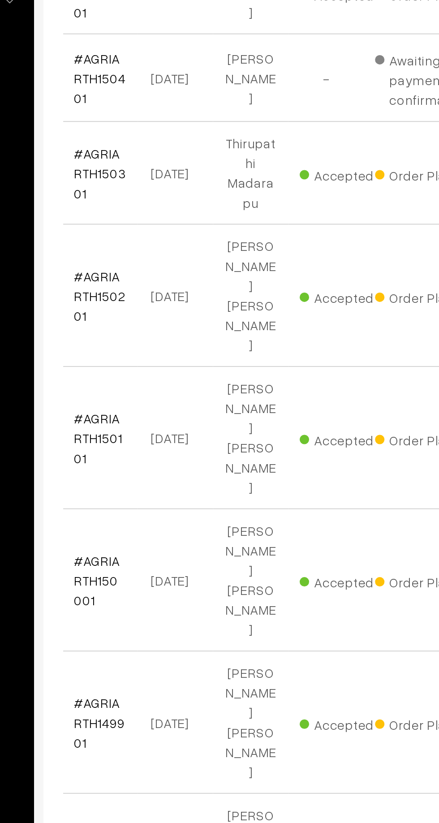
scroll to position [2384, 0]
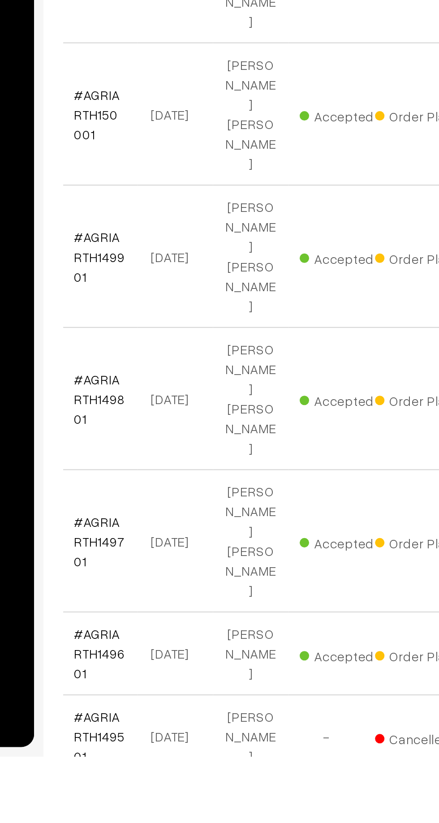
scroll to position [2409, 0]
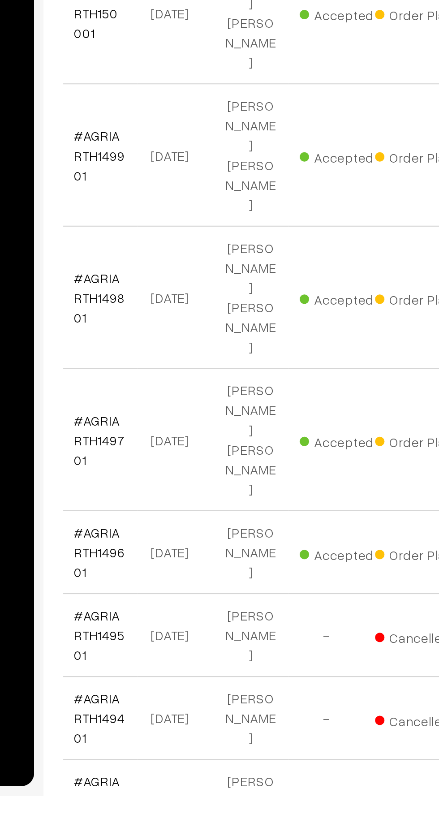
scroll to position [2513, 0]
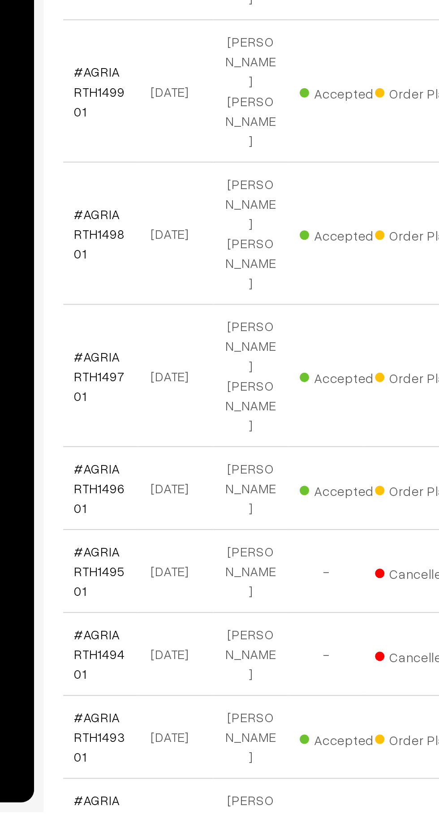
scroll to position [2513, 0]
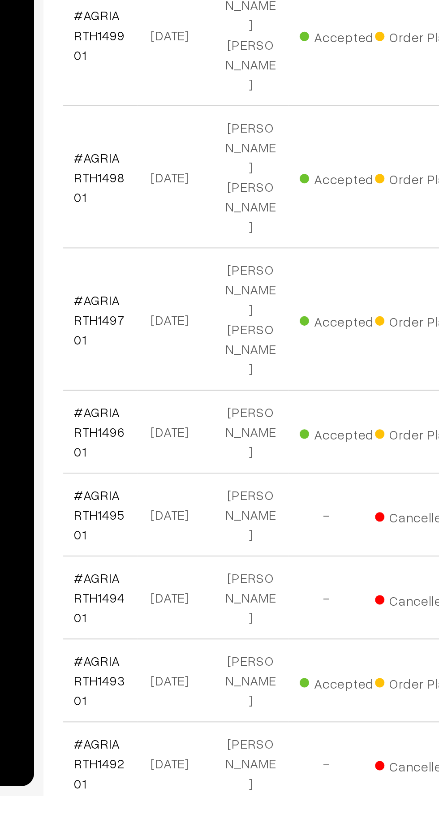
scroll to position [2570, 0]
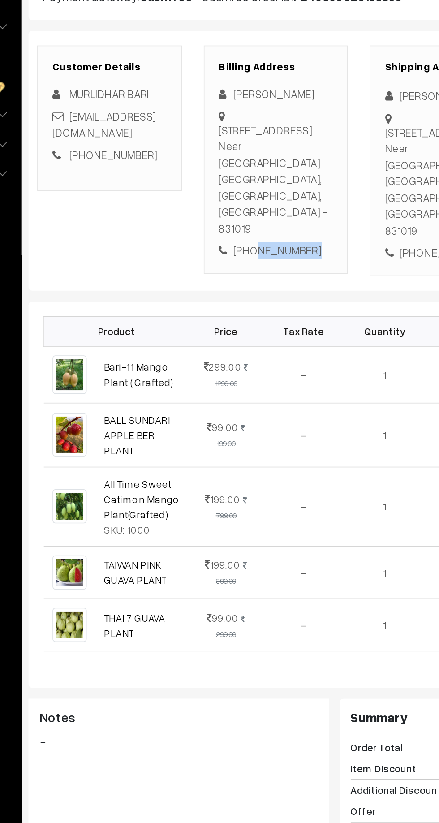
copy div "7209428127"
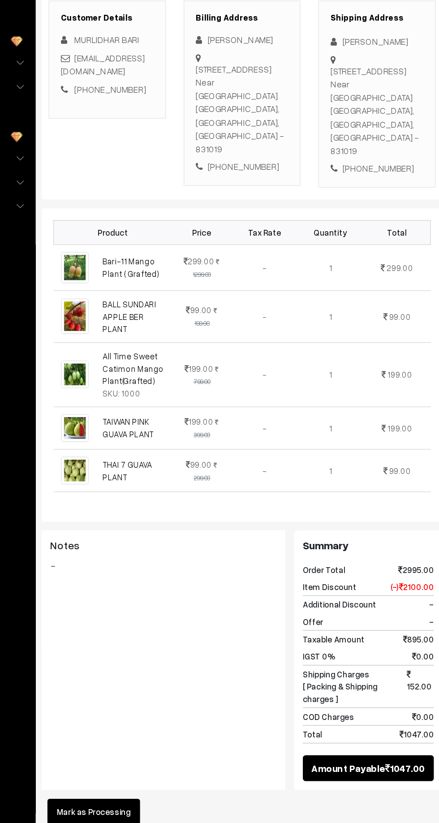
scroll to position [77, 0]
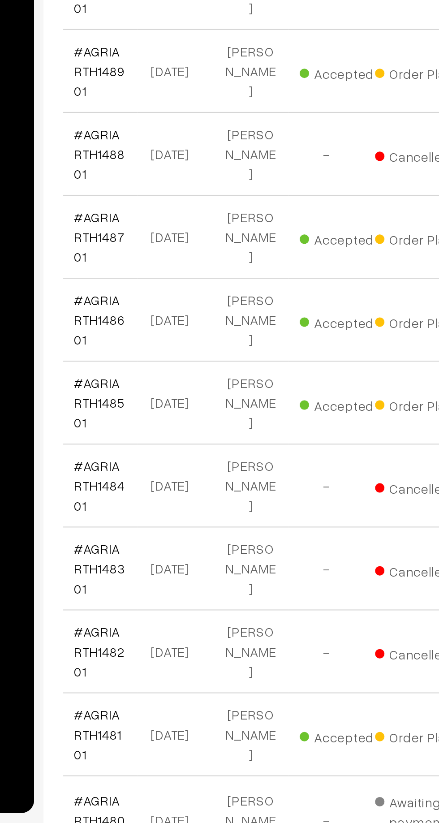
scroll to position [2646, 0]
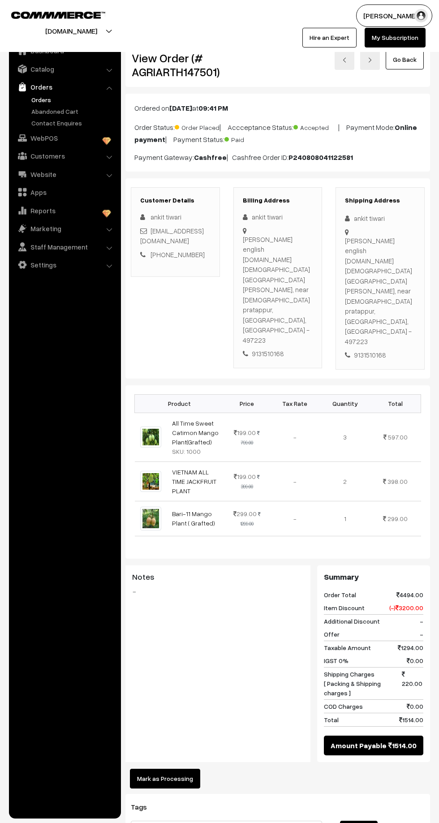
copy div "9131510168"
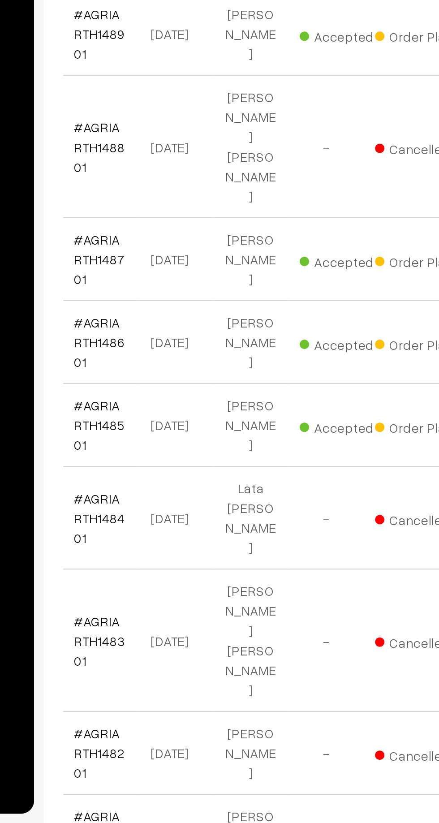
scroll to position [2646, 0]
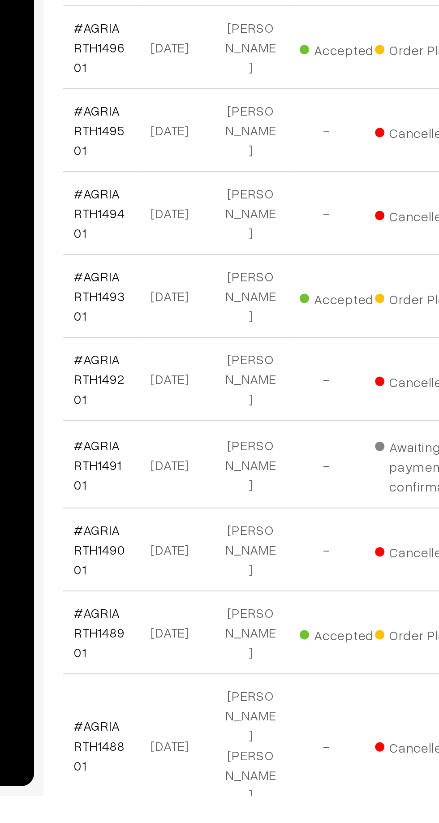
scroll to position [2753, 0]
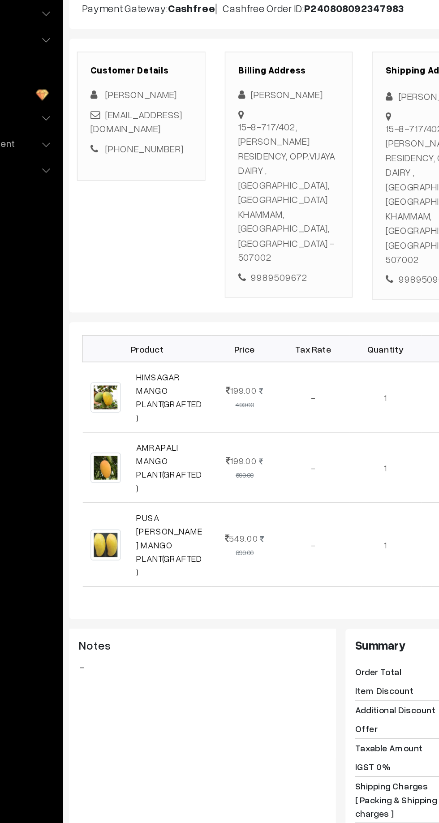
scroll to position [4, 0]
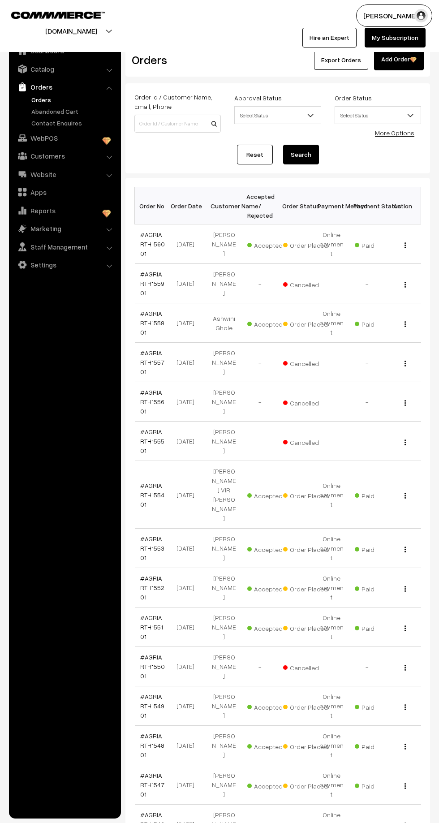
scroll to position [2753, 0]
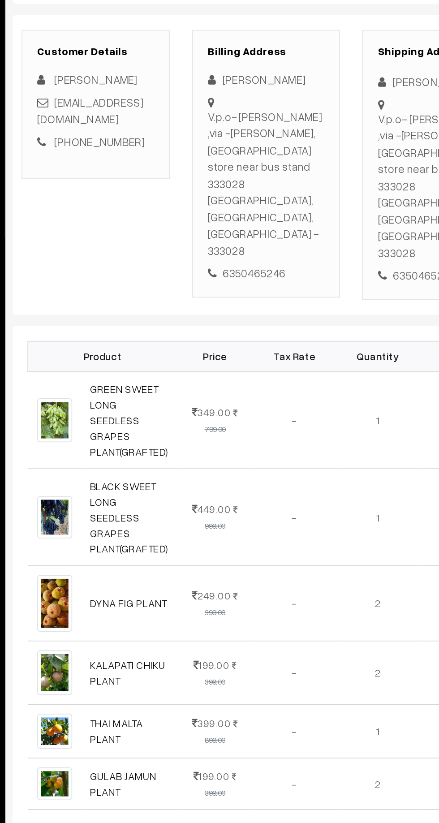
scroll to position [3, 0]
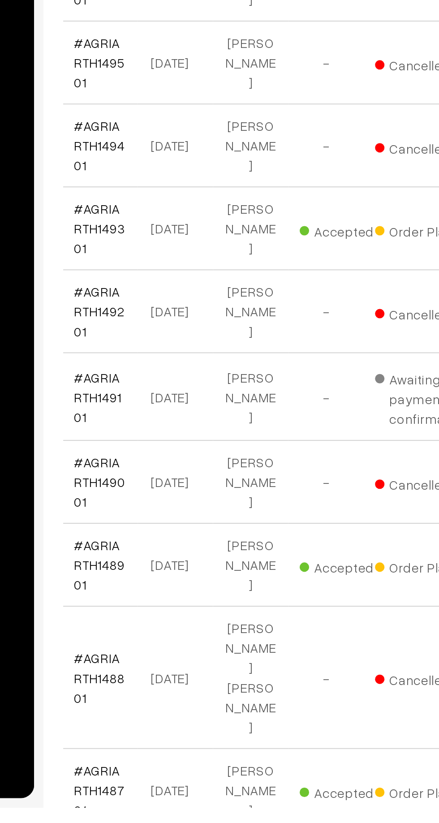
scroll to position [2753, 0]
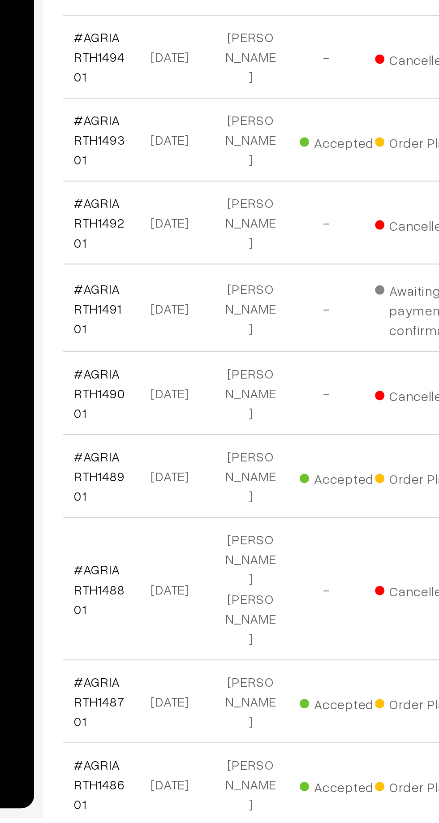
scroll to position [2806, 0]
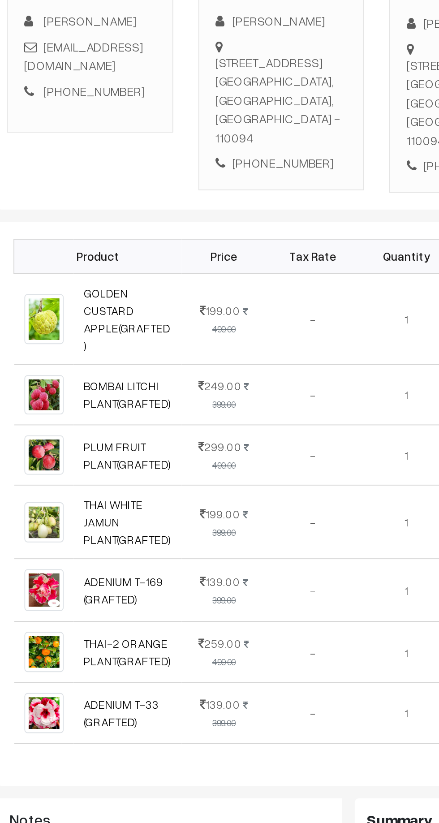
scroll to position [1, 0]
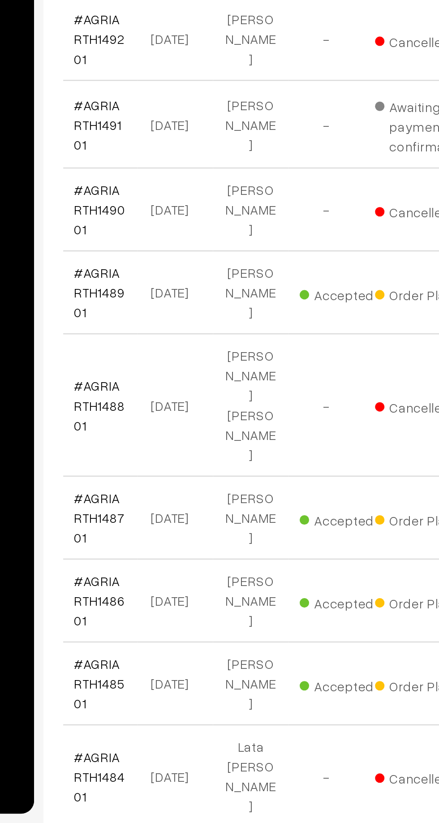
scroll to position [2806, 0]
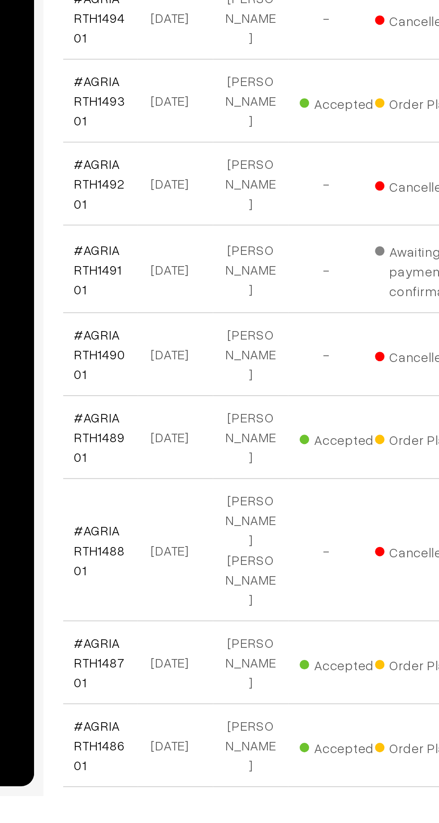
scroll to position [2845, 0]
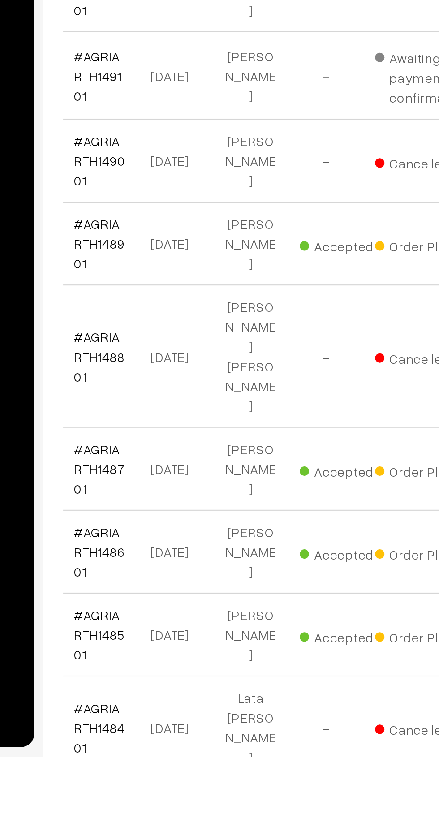
scroll to position [2887, 0]
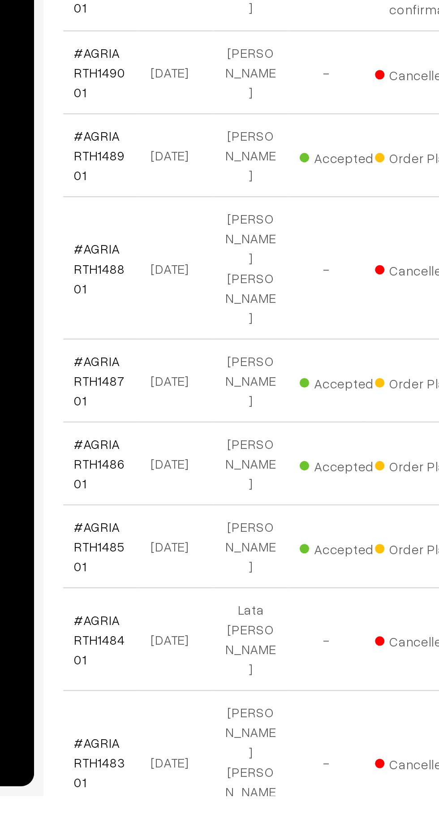
scroll to position [2979, 0]
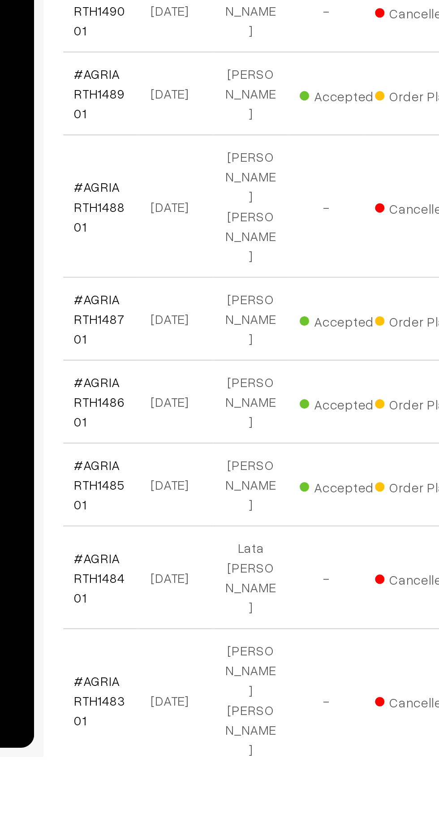
scroll to position [2952, 0]
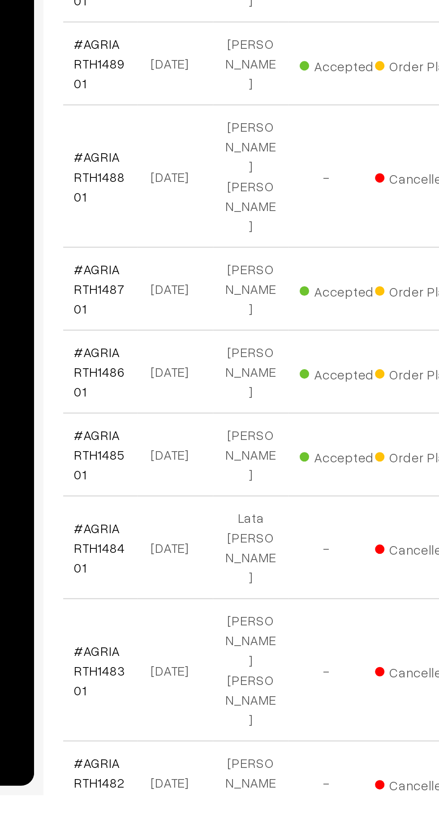
scroll to position [3010, 0]
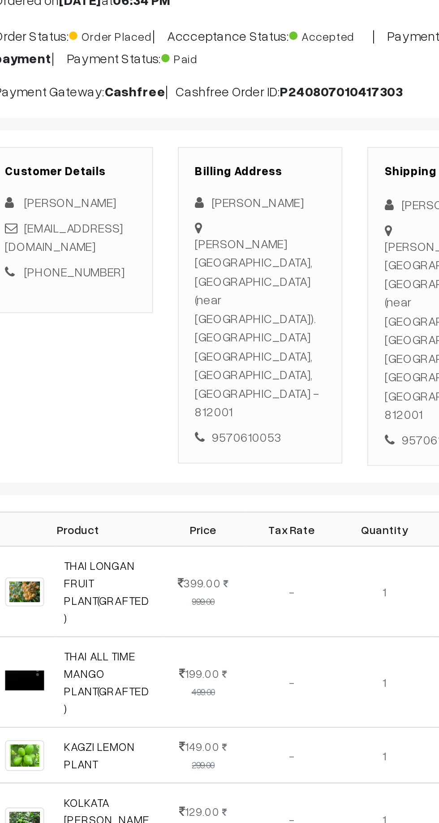
scroll to position [2, 0]
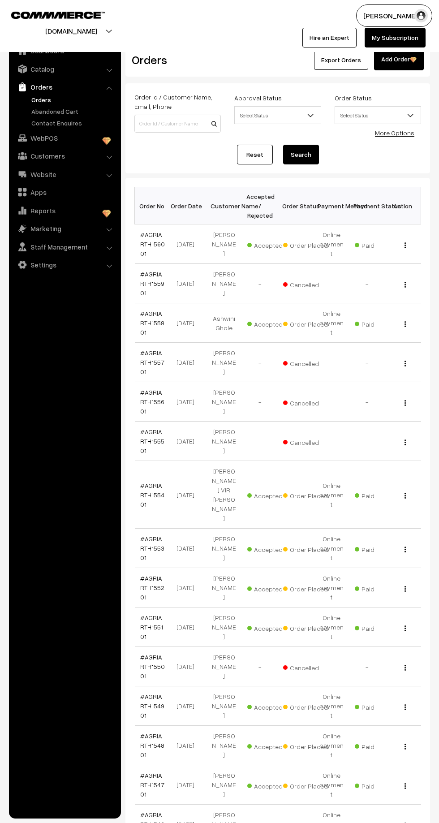
scroll to position [2307, 0]
